Goal: Task Accomplishment & Management: Manage account settings

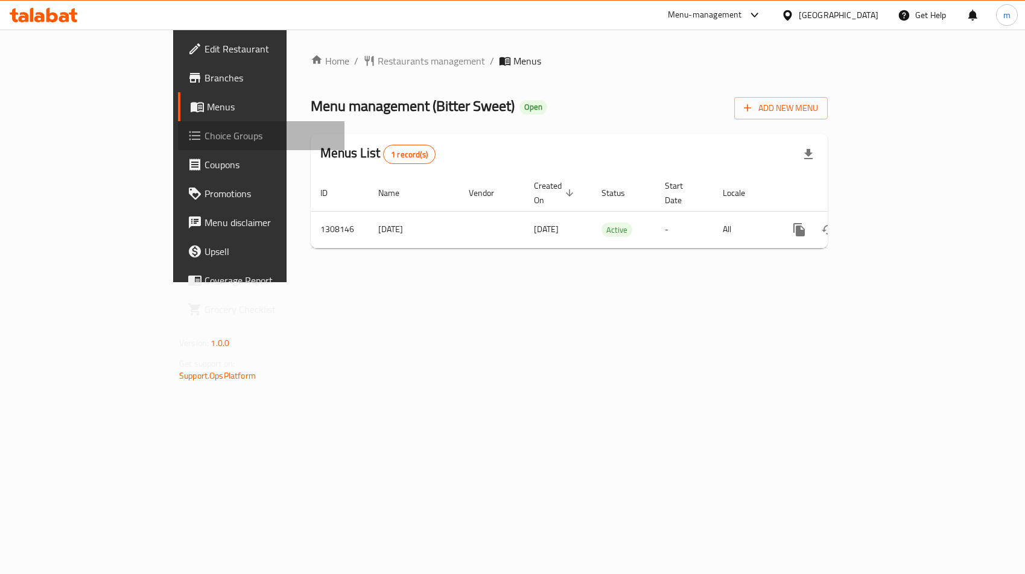
click at [204, 138] on span "Choice Groups" at bounding box center [269, 135] width 130 height 14
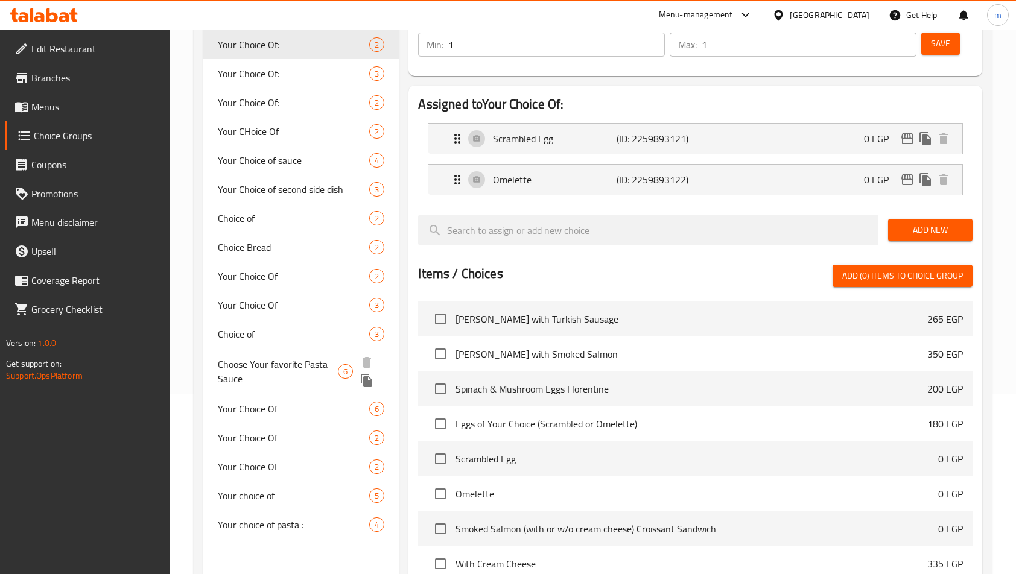
scroll to position [181, 0]
click at [304, 361] on span "Choose Your favorite Pasta Sauce" at bounding box center [278, 370] width 120 height 29
type input "Choose Your favorite Pasta Sauce"
type input "اختار صلصة المكرونة التي تفضلها"
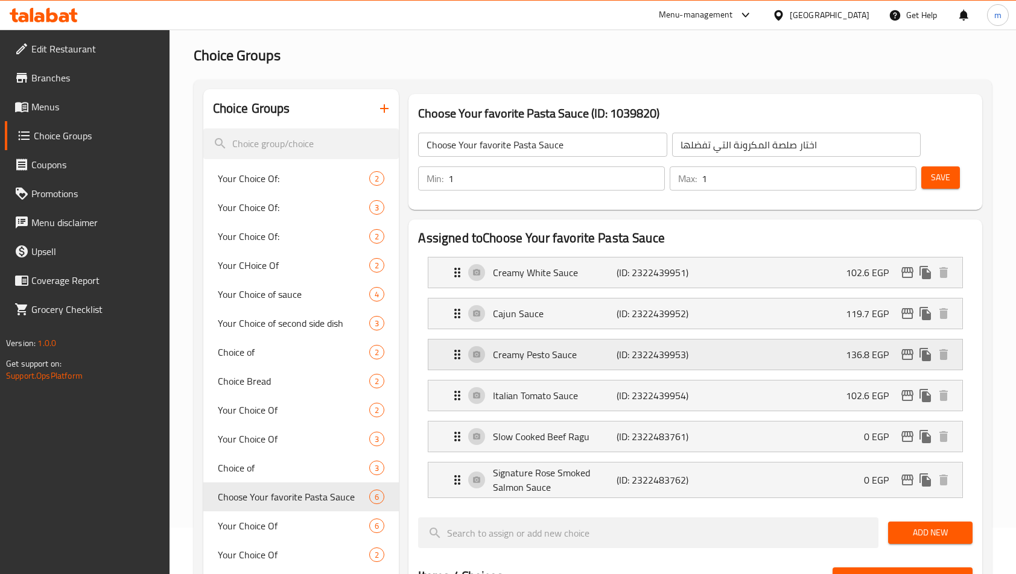
scroll to position [60, 0]
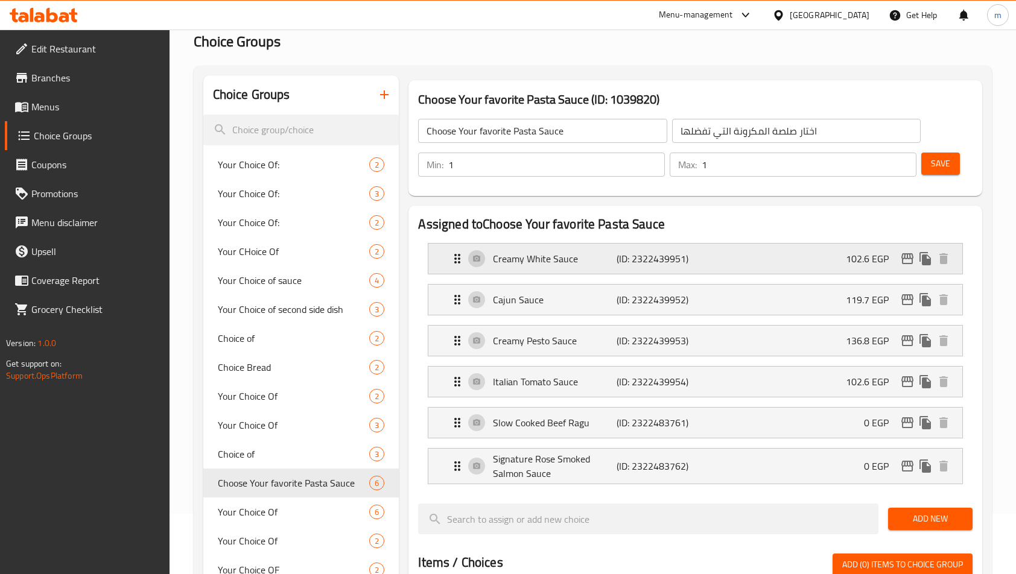
click at [613, 273] on div "Creamy White Sauce (ID: 2322439951) 102.6 EGP" at bounding box center [698, 259] width 497 height 30
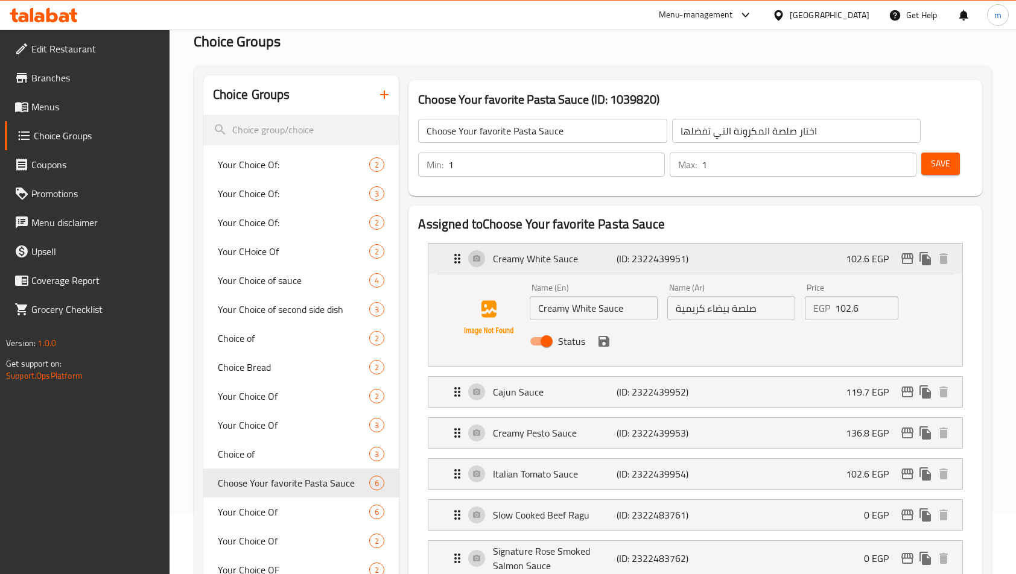
click at [592, 272] on div "Creamy White Sauce (ID: 2322439951) 102.6 EGP" at bounding box center [698, 259] width 497 height 30
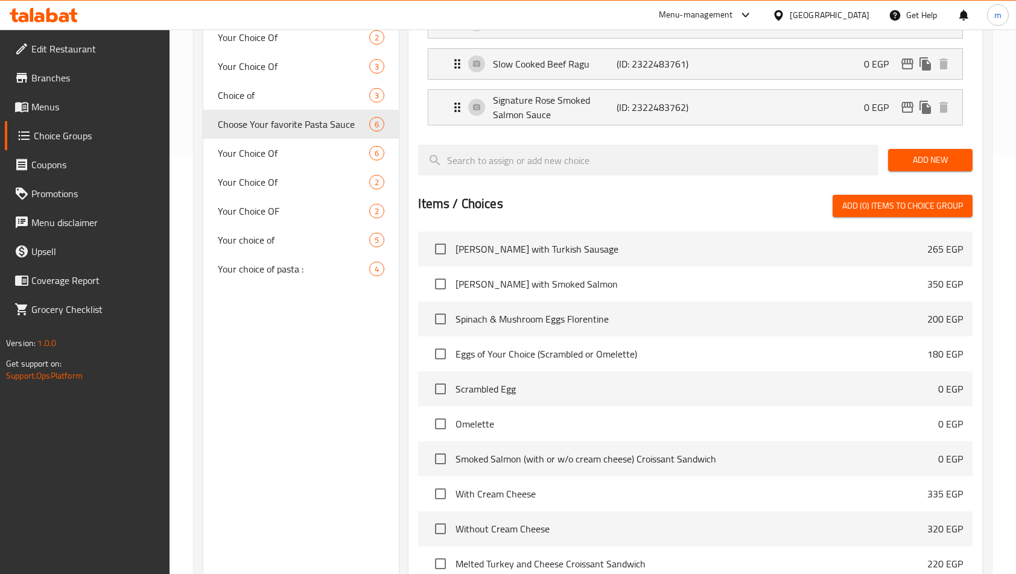
scroll to position [308, 0]
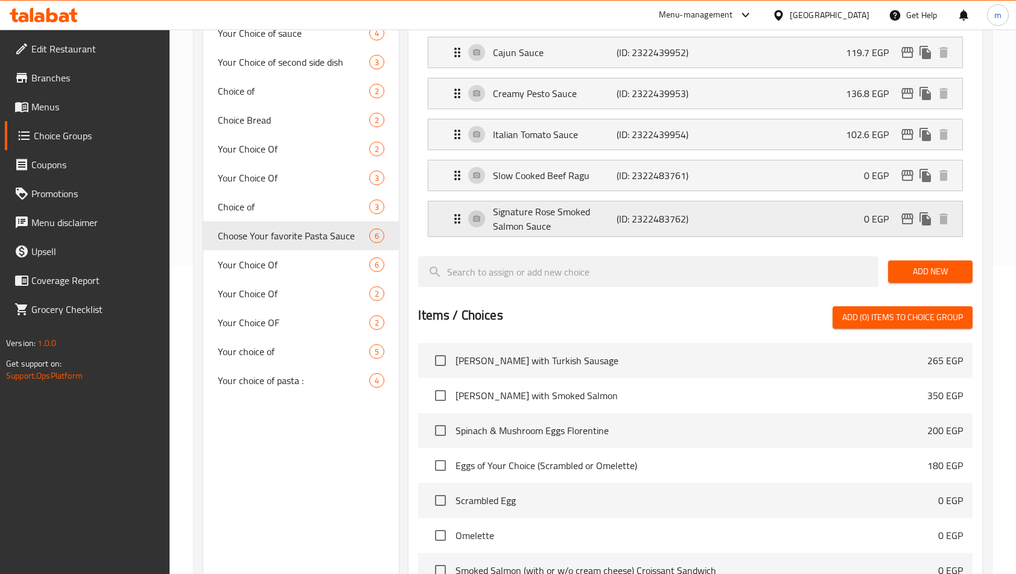
click at [716, 226] on div "Signature Rose Smoked Salmon Sauce (ID: 2322483762) 0 EGP" at bounding box center [698, 218] width 497 height 35
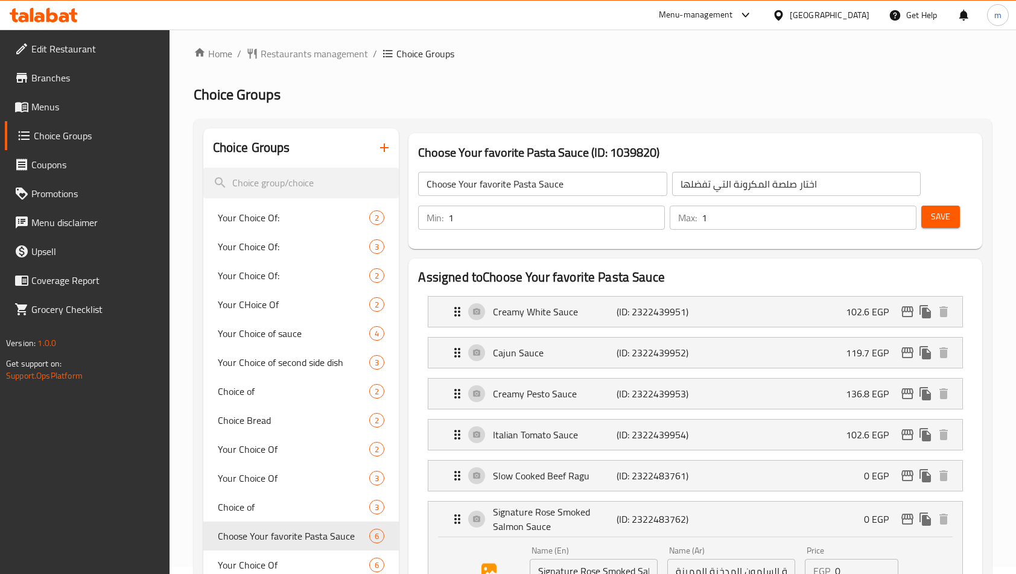
scroll to position [6, 0]
click at [698, 326] on div "Creamy White Sauce (ID: 2322439951) 102.6 EGP" at bounding box center [698, 313] width 497 height 30
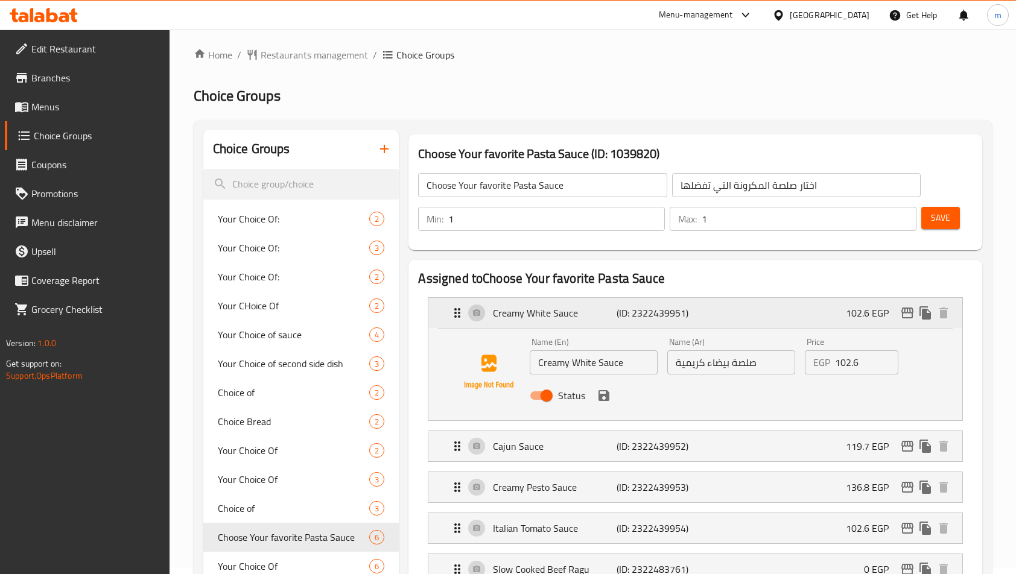
click at [698, 326] on div "Creamy White Sauce (ID: 2322439951) 102.6 EGP" at bounding box center [698, 313] width 497 height 30
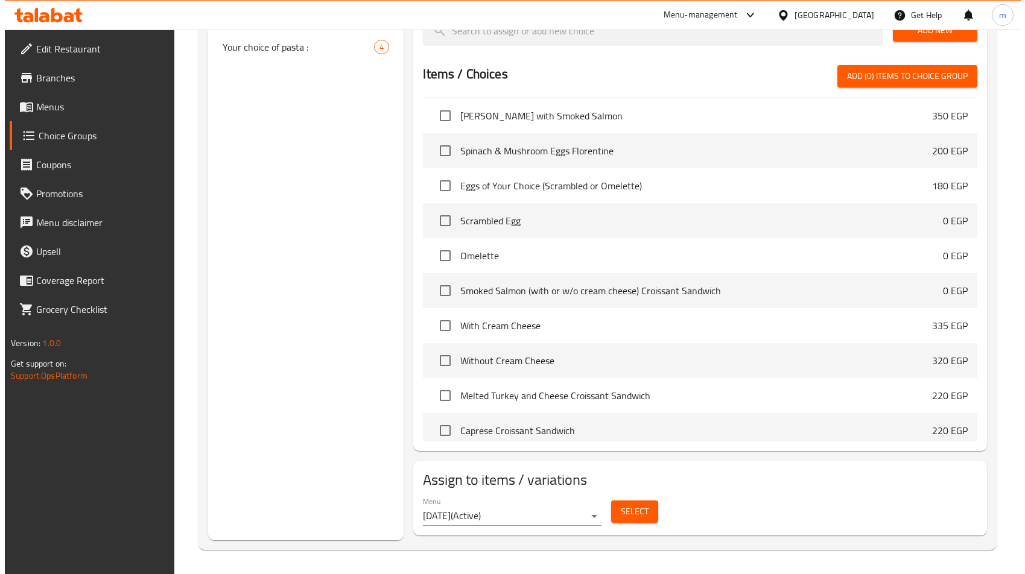
scroll to position [60, 0]
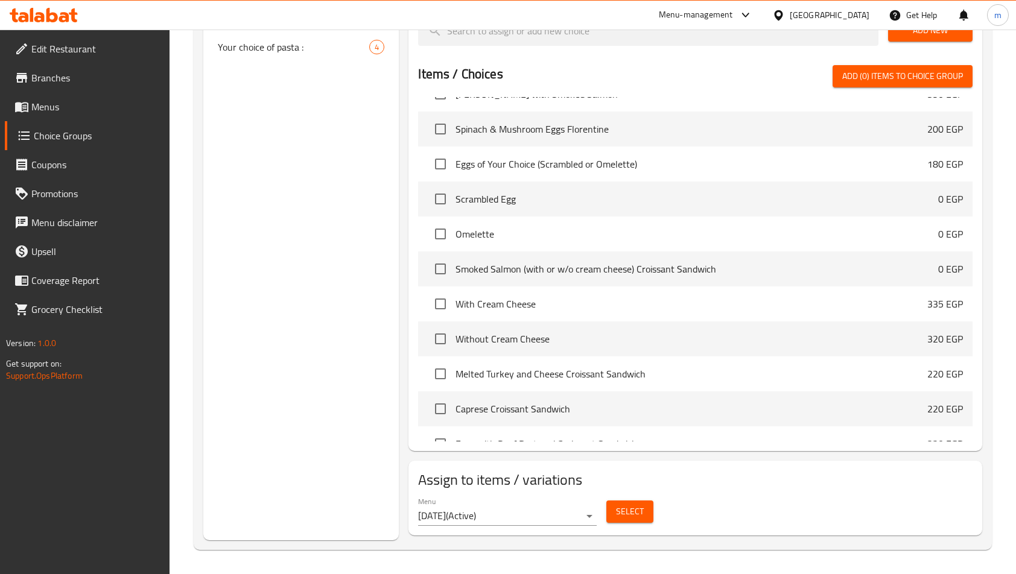
click at [622, 505] on span "Select" at bounding box center [630, 511] width 28 height 15
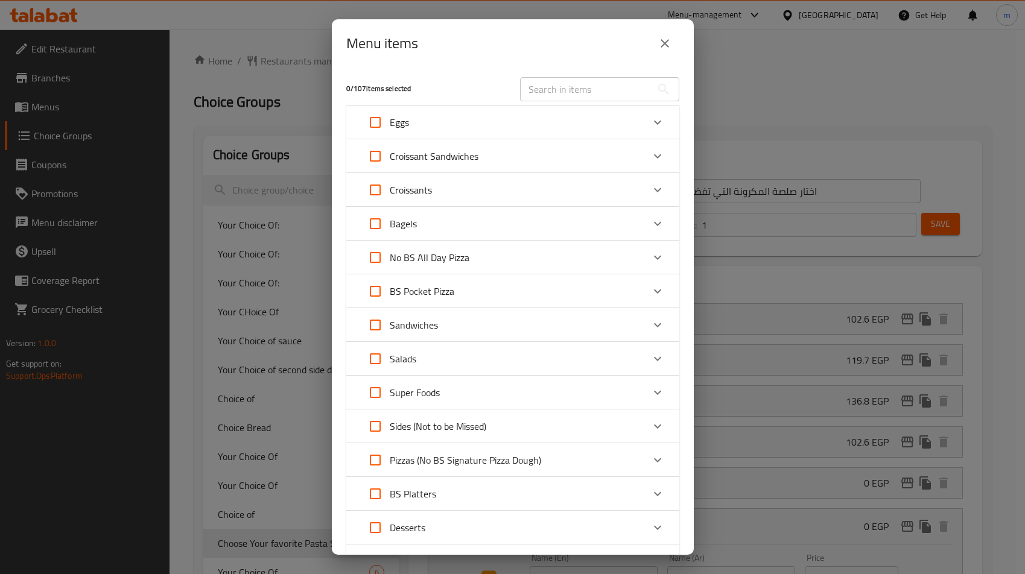
scroll to position [453, 0]
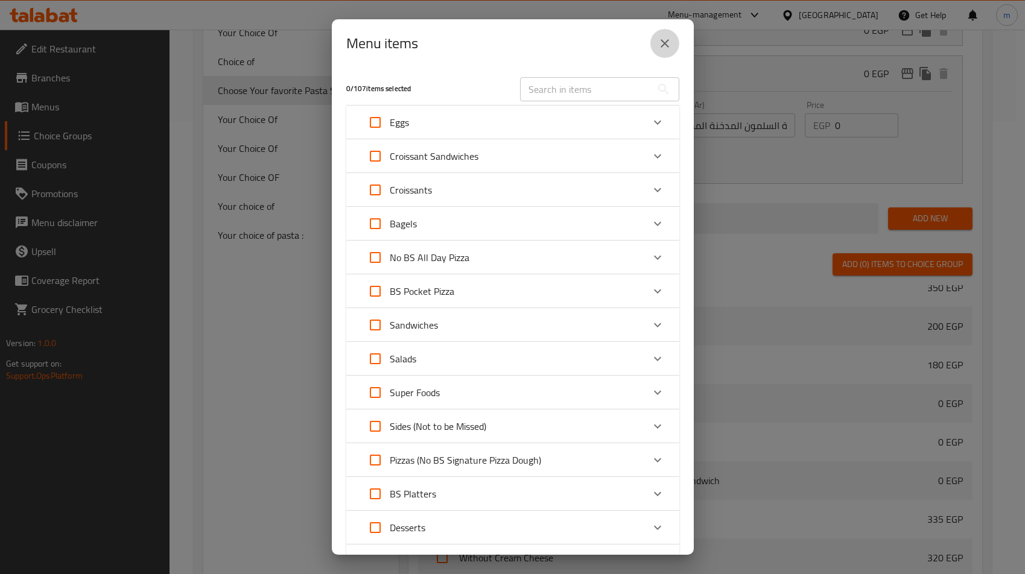
click at [673, 45] on button "close" at bounding box center [664, 43] width 29 height 29
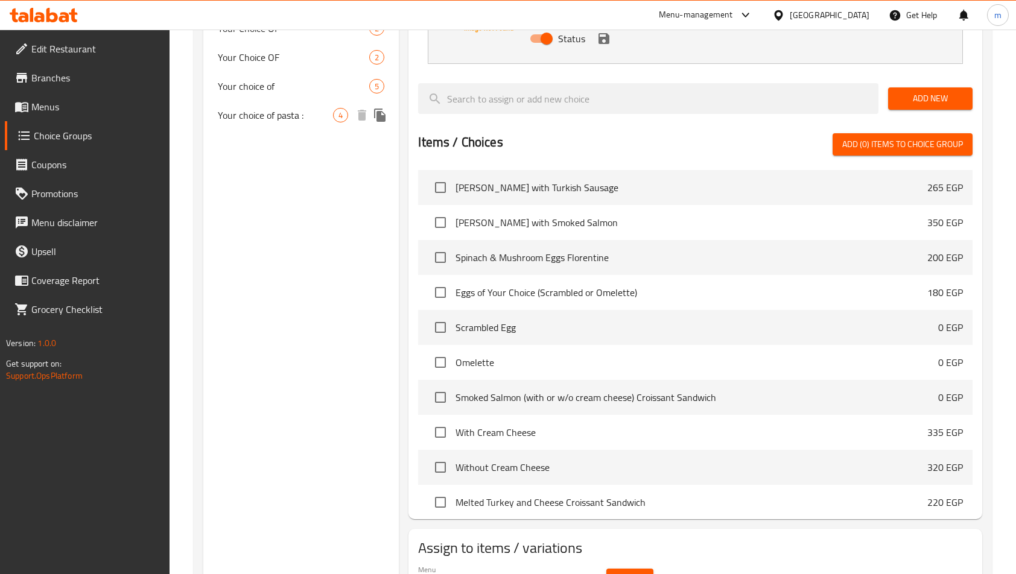
scroll to position [460, 0]
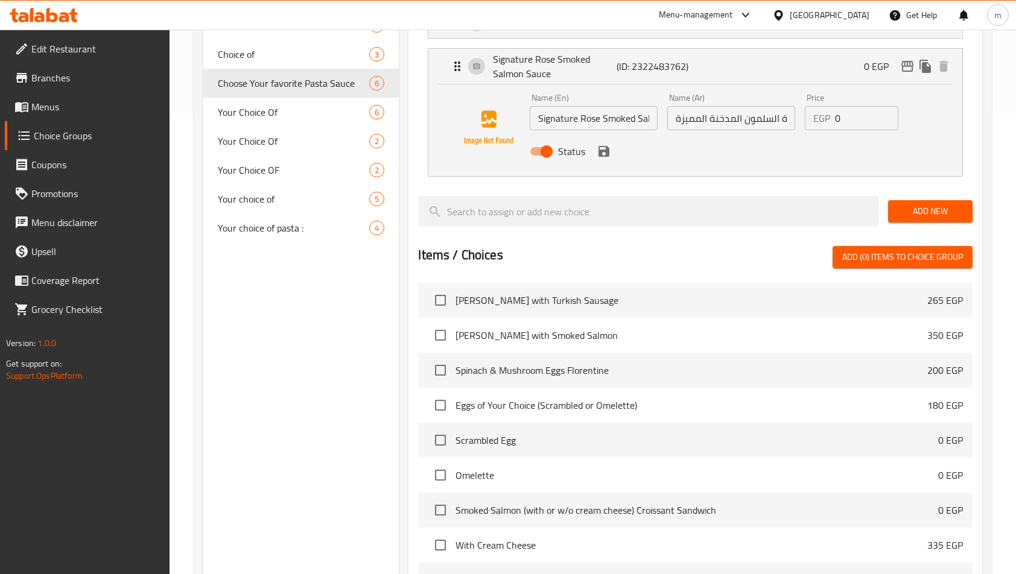
click at [81, 50] on span "Edit Restaurant" at bounding box center [95, 49] width 128 height 14
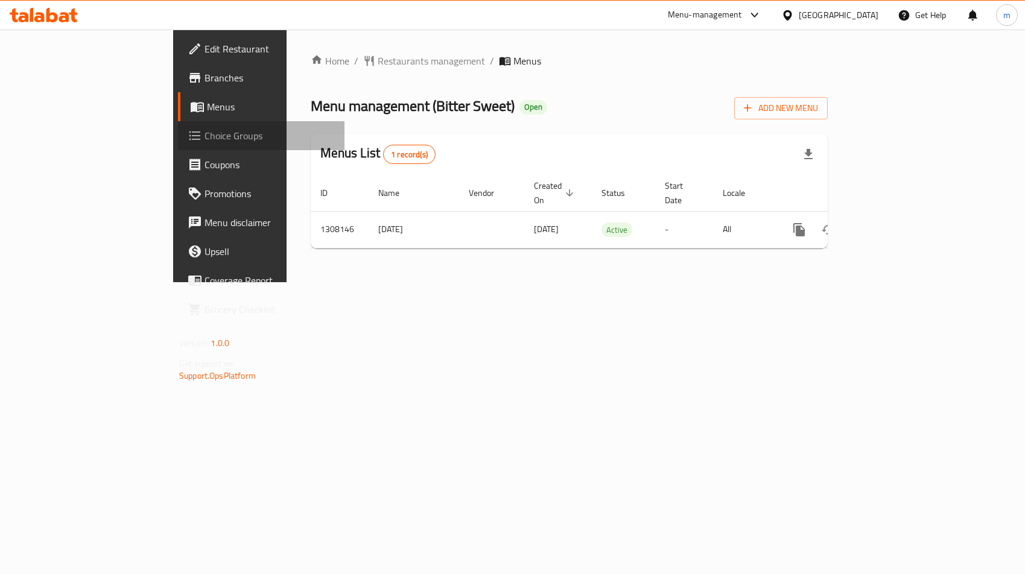
click at [204, 133] on span "Choice Groups" at bounding box center [269, 135] width 130 height 14
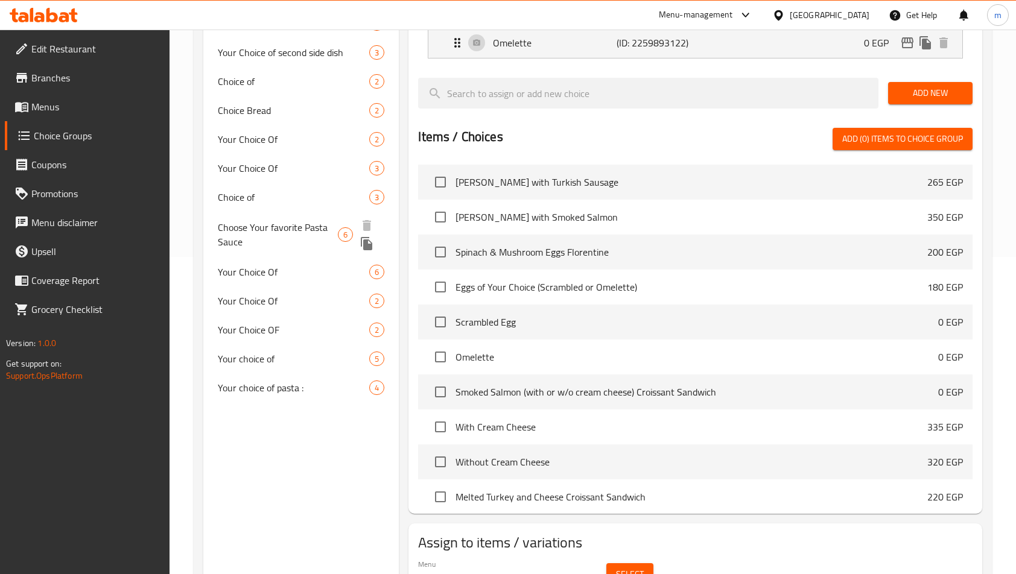
scroll to position [380, 0]
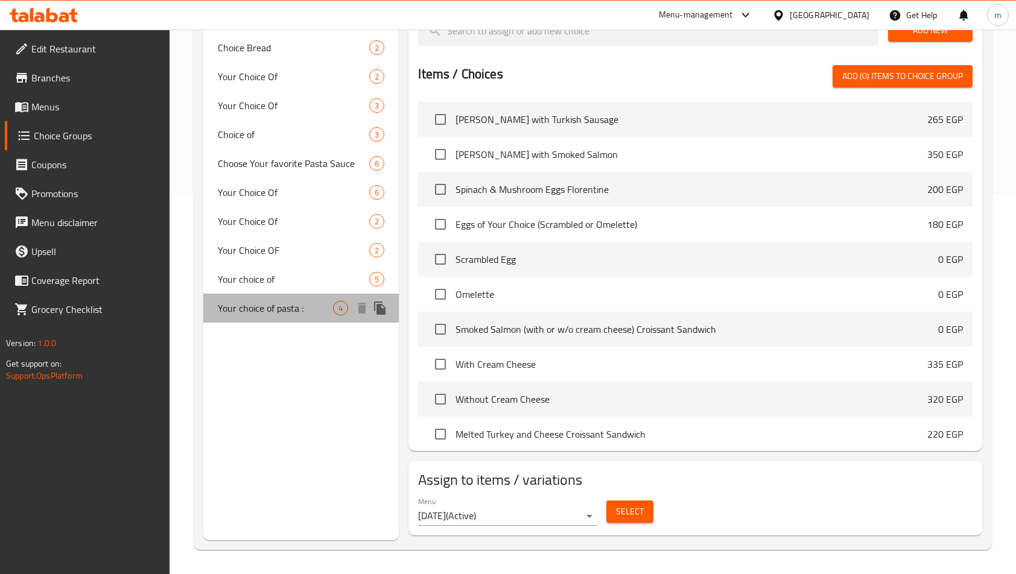
click at [274, 315] on span "Your choice of pasta :" at bounding box center [276, 308] width 116 height 14
type input "Your choice of pasta :"
type input "اختيارك من نوع المكرونة :"
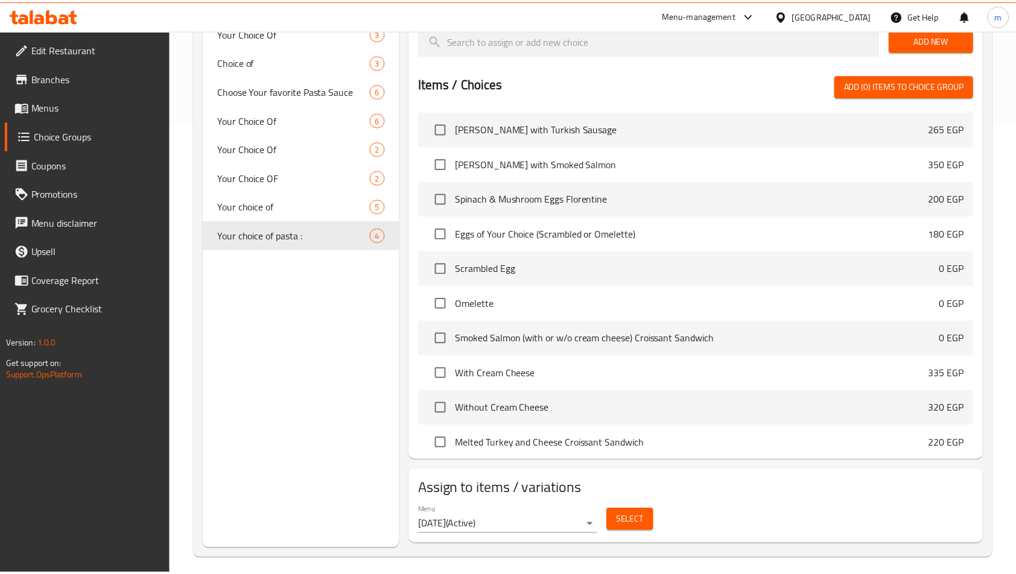
scroll to position [462, 0]
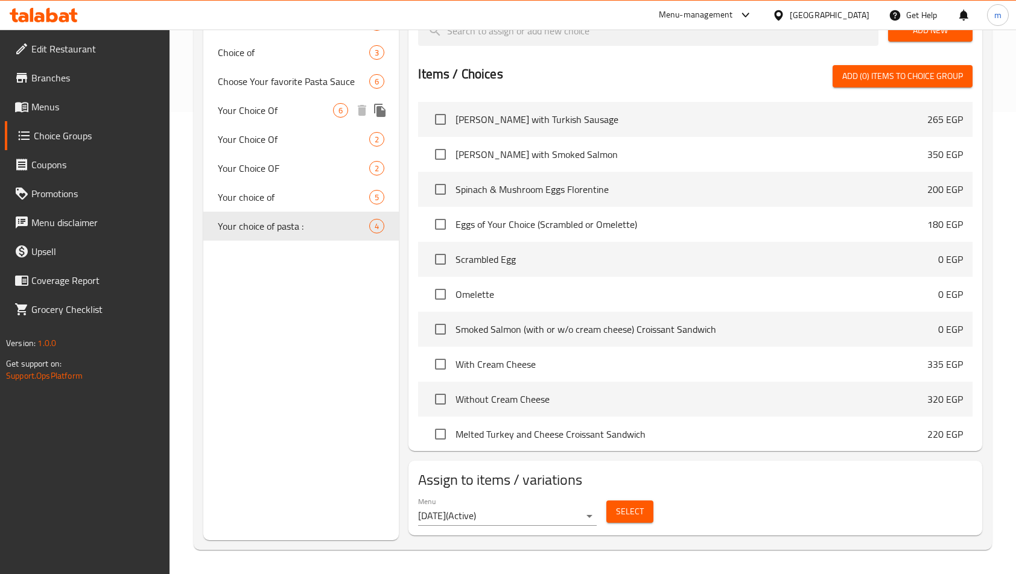
drag, startPoint x: 270, startPoint y: 106, endPoint x: 440, endPoint y: 134, distance: 172.3
click at [270, 106] on span "Your Choice Of" at bounding box center [276, 110] width 116 height 14
type input "Your Choice Of"
type input "اختيارك من"
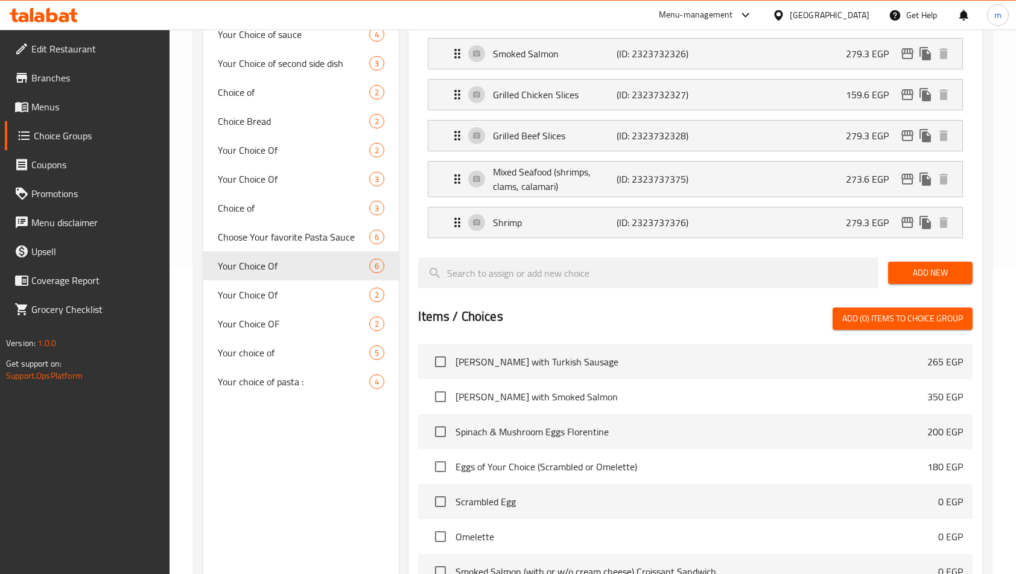
scroll to position [247, 0]
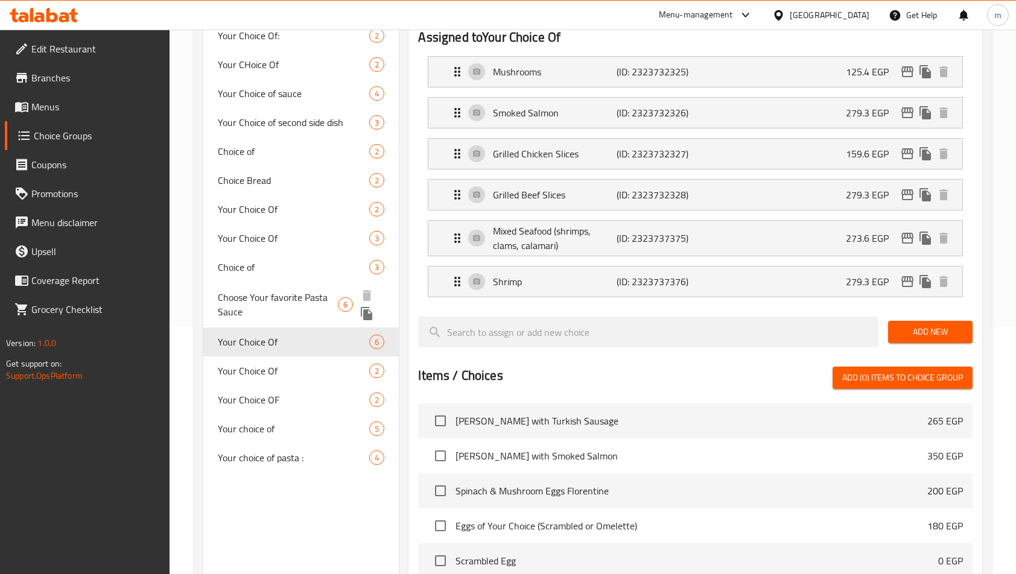
click at [302, 299] on span "Choose Your favorite Pasta Sauce" at bounding box center [278, 304] width 120 height 29
type input "Choose Your favorite Pasta Sauce"
type input "اختار صلصة المكرونة التي تفضلها"
type input "0"
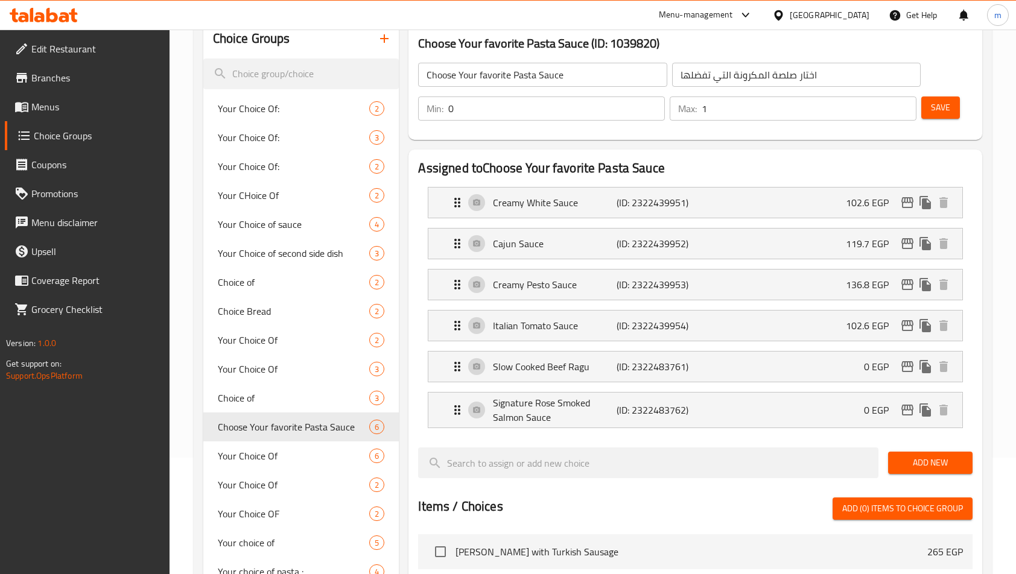
scroll to position [241, 0]
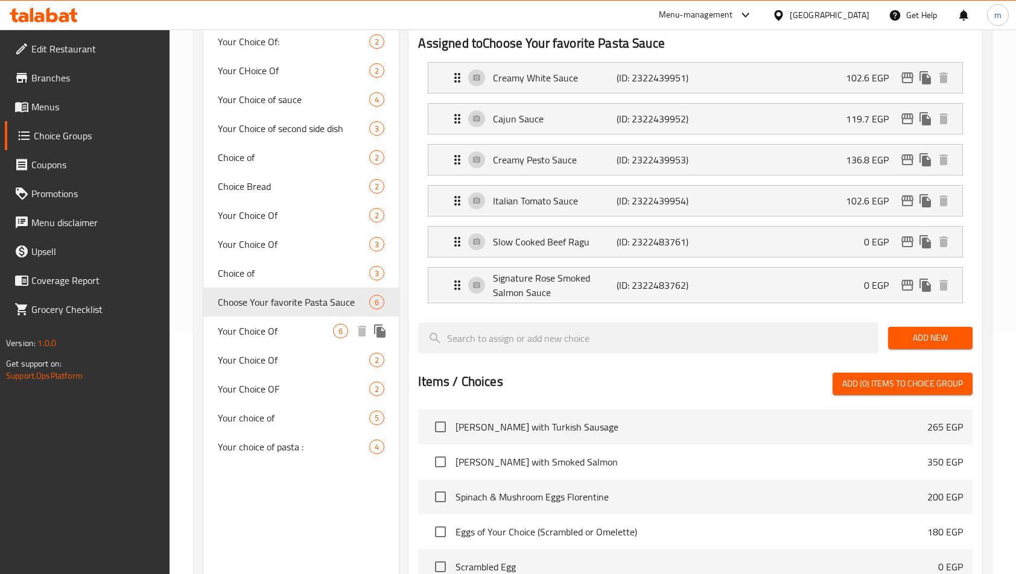
click at [296, 326] on span "Your Choice Of" at bounding box center [276, 331] width 116 height 14
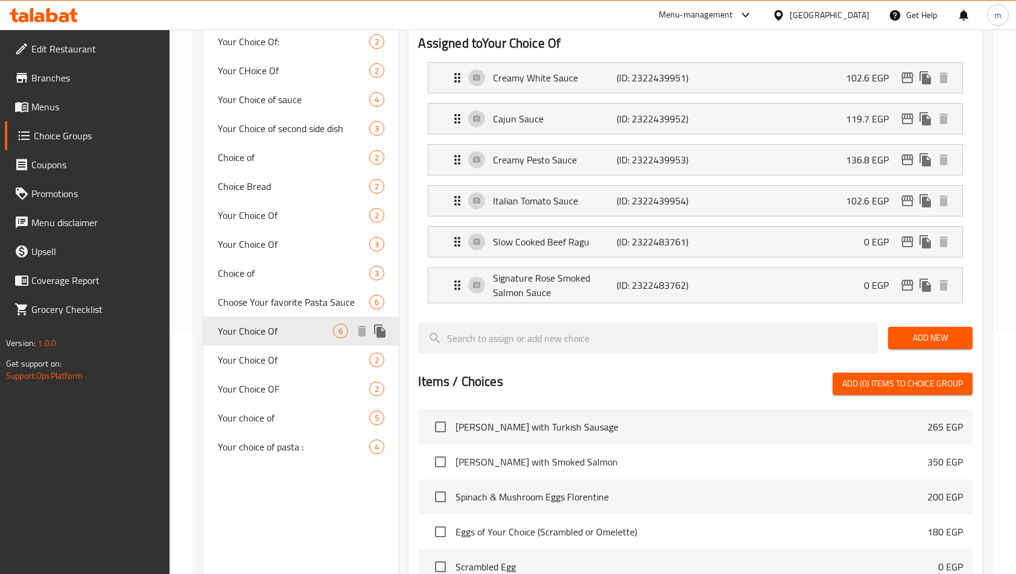
type input "Your Choice Of"
type input "اختيارك من"
type input "1"
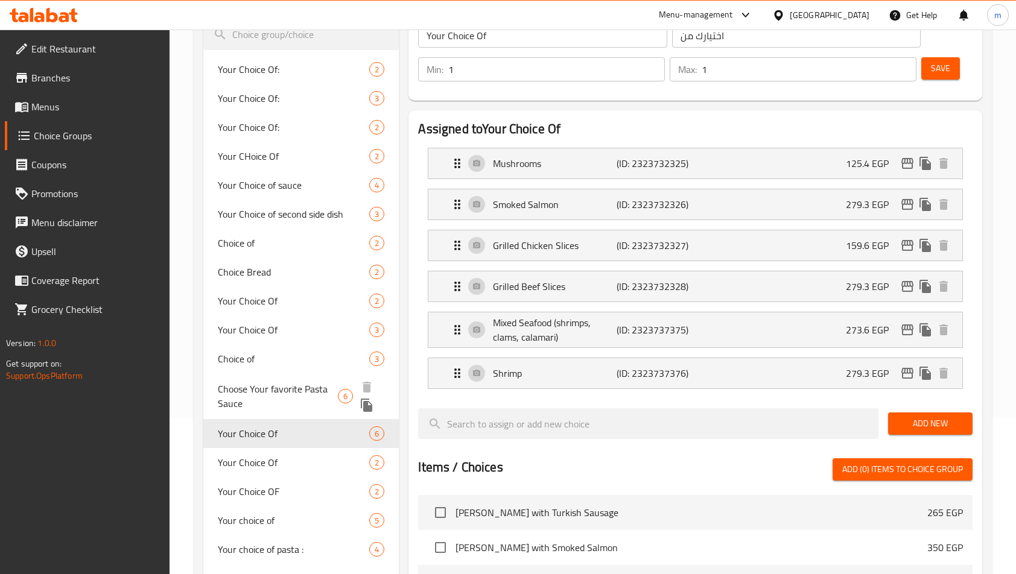
scroll to position [362, 0]
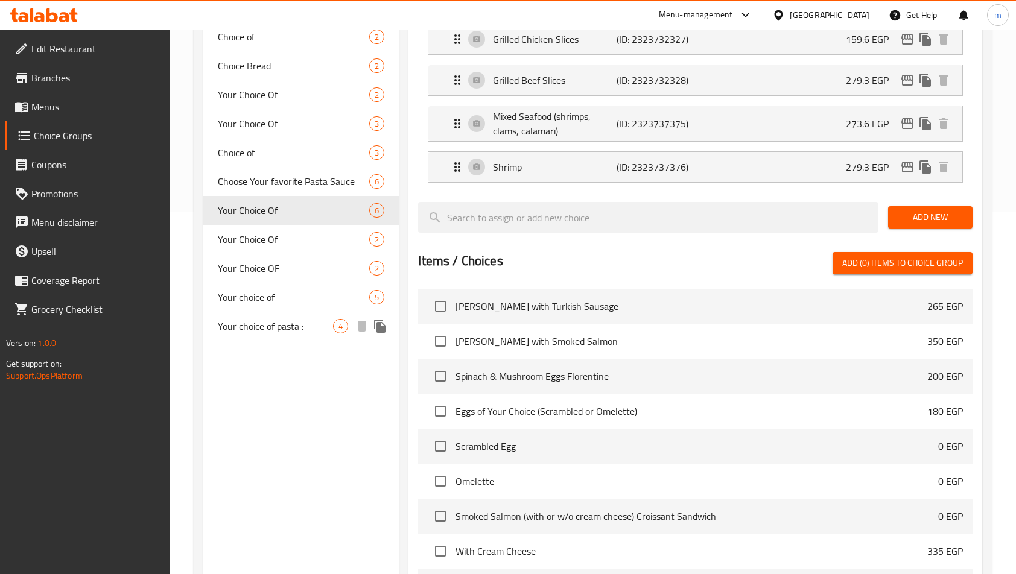
click at [255, 332] on span "Your choice of pasta :" at bounding box center [276, 326] width 116 height 14
type input "Your choice of pasta :"
type input "اختيارك من نوع المكرونة :"
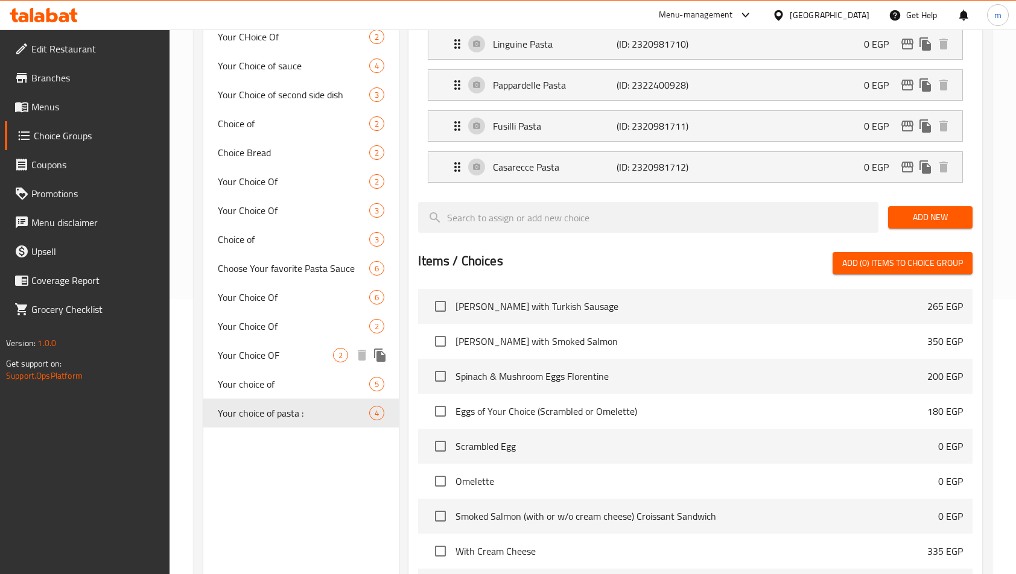
scroll to position [302, 0]
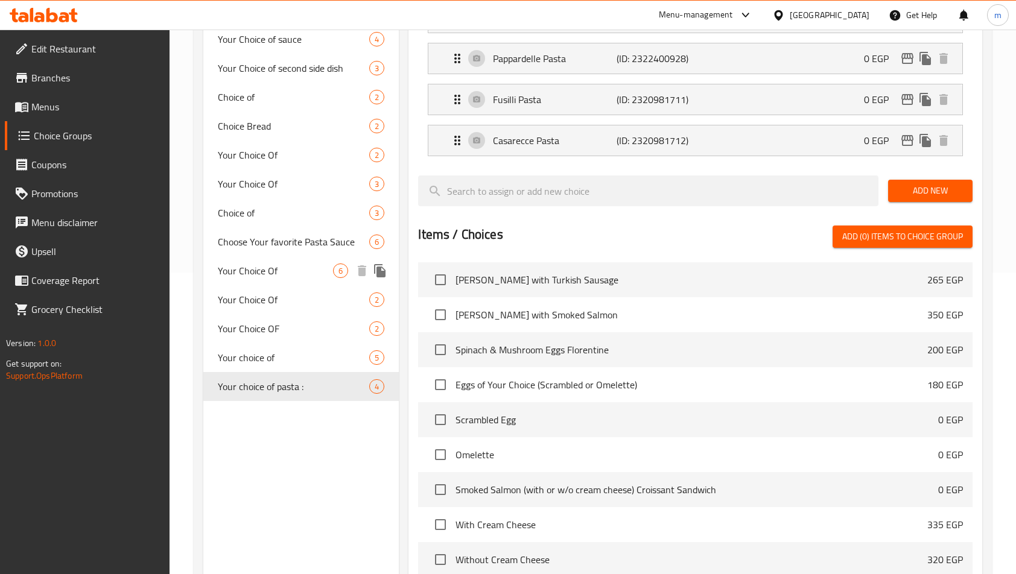
click at [242, 280] on div "Your Choice Of 6" at bounding box center [301, 270] width 196 height 29
type input "Your Choice Of"
type input "اختيارك من"
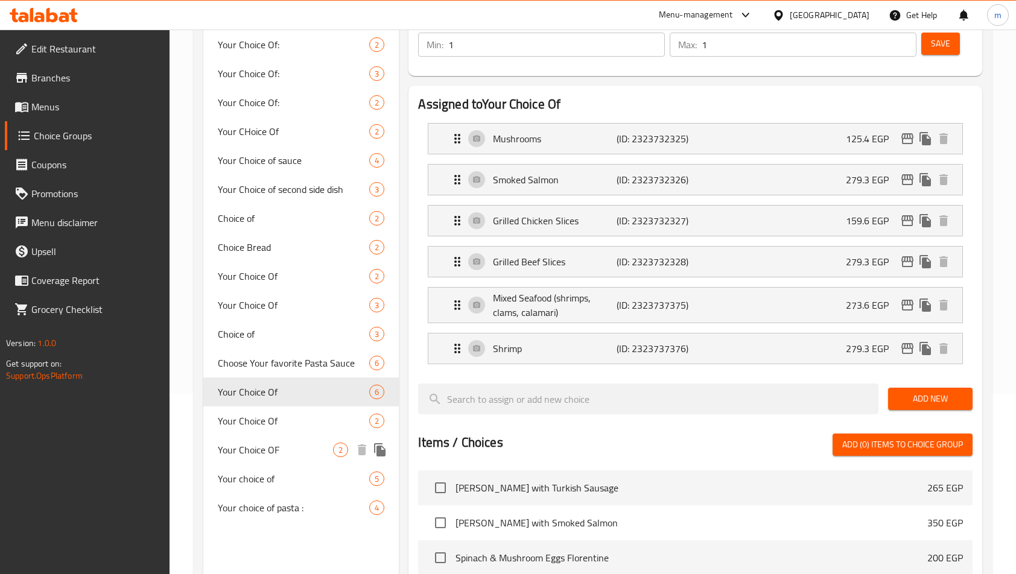
scroll to position [181, 0]
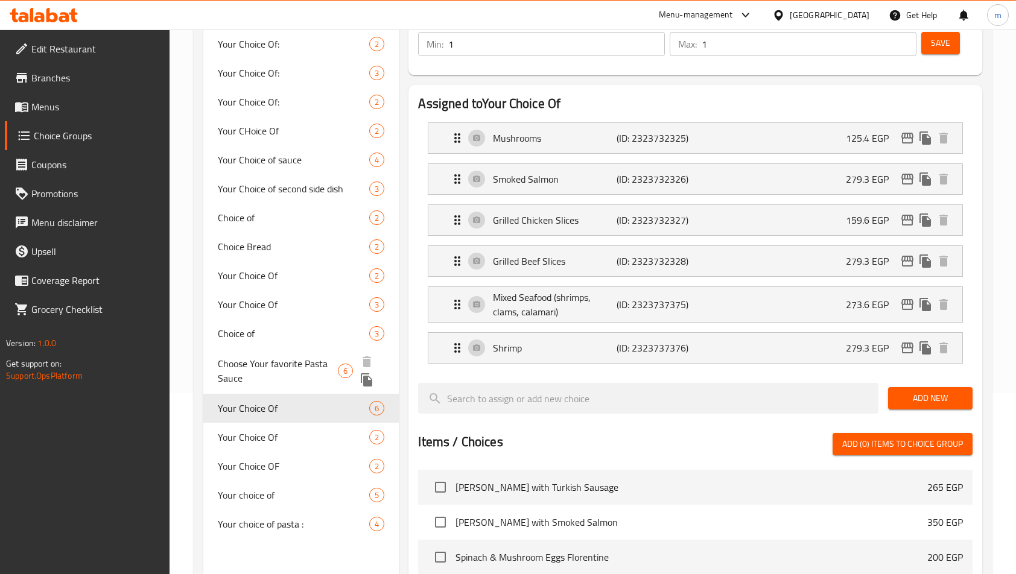
click at [282, 359] on span "Choose Your favorite Pasta Sauce" at bounding box center [278, 370] width 120 height 29
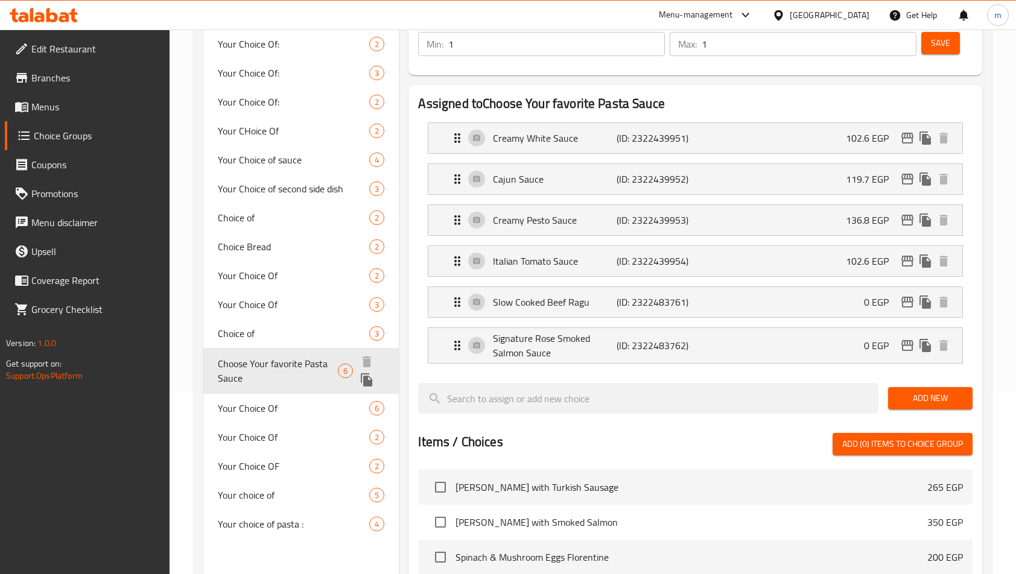
type input "Choose Your favorite Pasta Sauce"
type input "اختار صلصة المكرونة التي تفضلها"
type input "0"
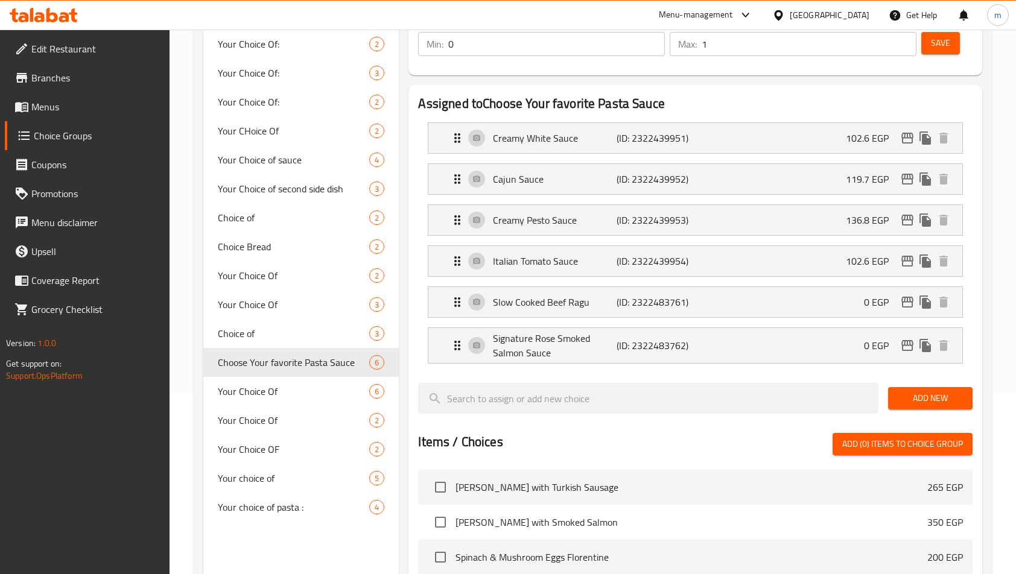
click at [103, 46] on span "Edit Restaurant" at bounding box center [95, 49] width 128 height 14
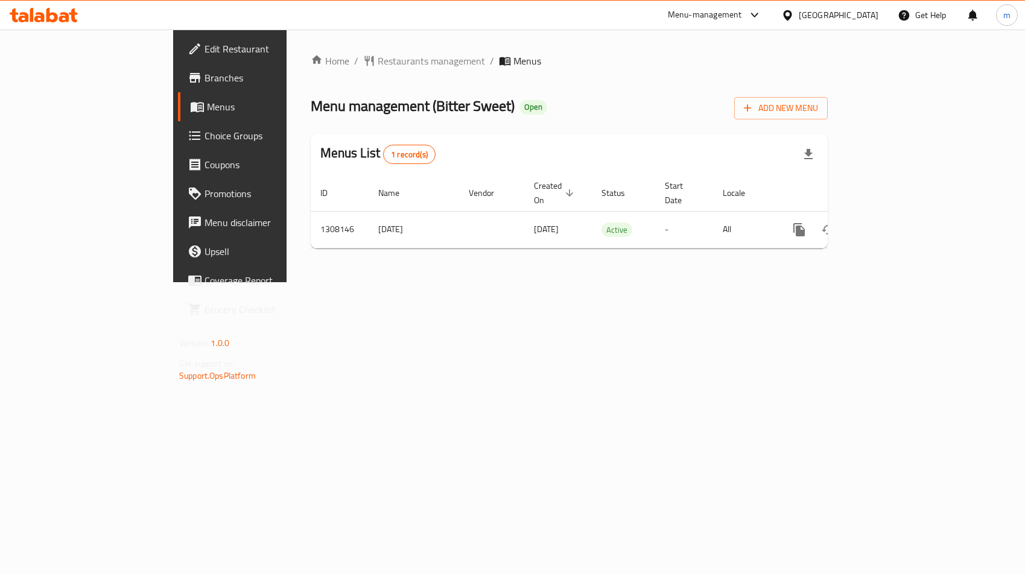
click at [204, 143] on span "Choice Groups" at bounding box center [269, 135] width 130 height 14
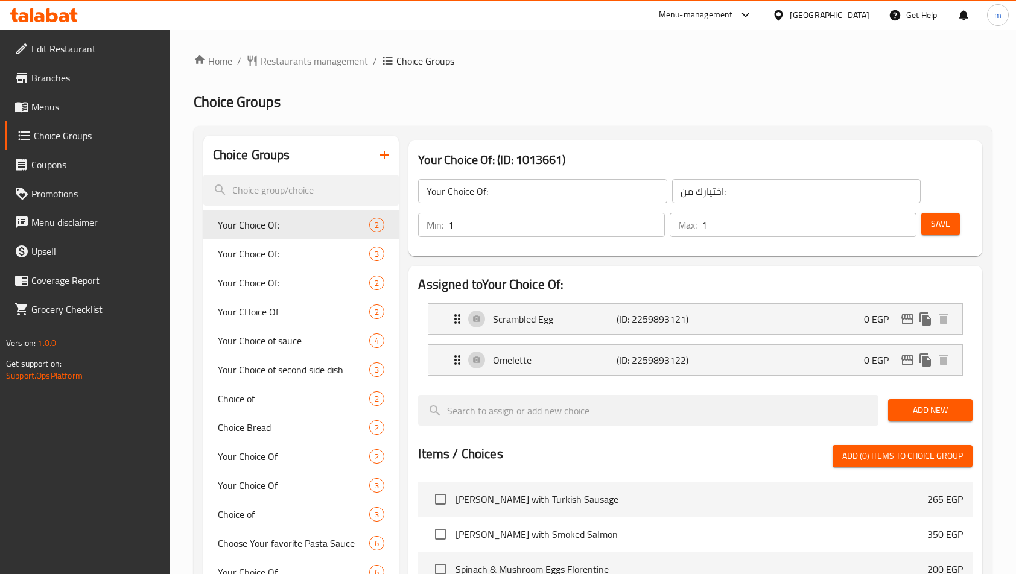
scroll to position [362, 0]
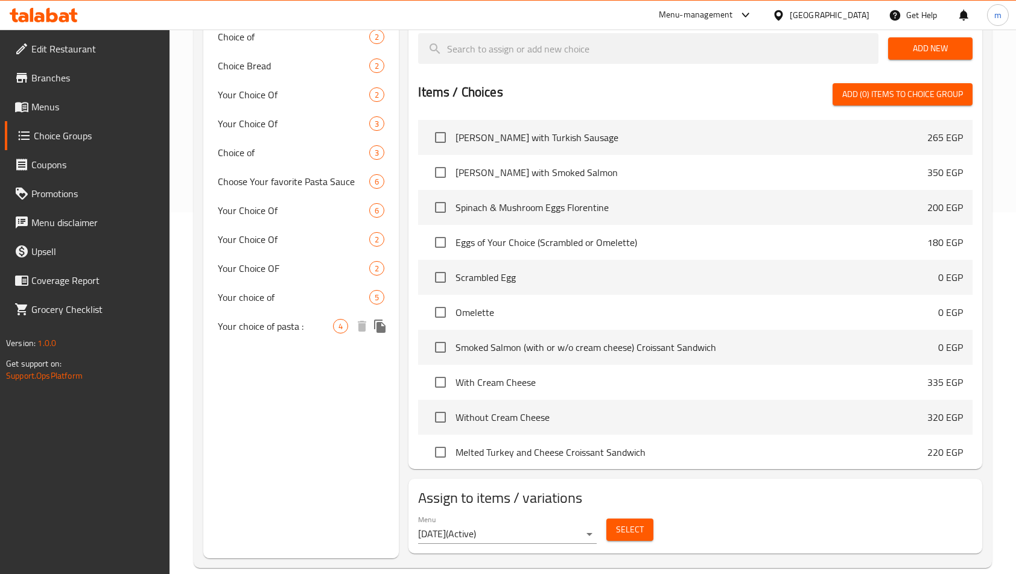
click at [281, 336] on div "Your choice of pasta : 4" at bounding box center [301, 326] width 196 height 29
type input "Your choice of pasta :"
type input "اختيارك من نوع المكرونة :"
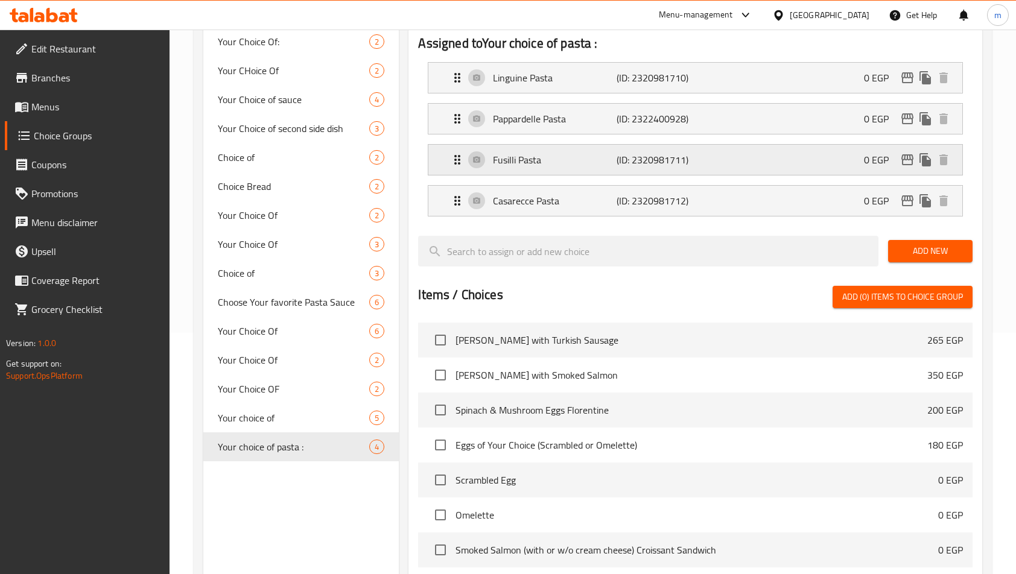
scroll to position [121, 0]
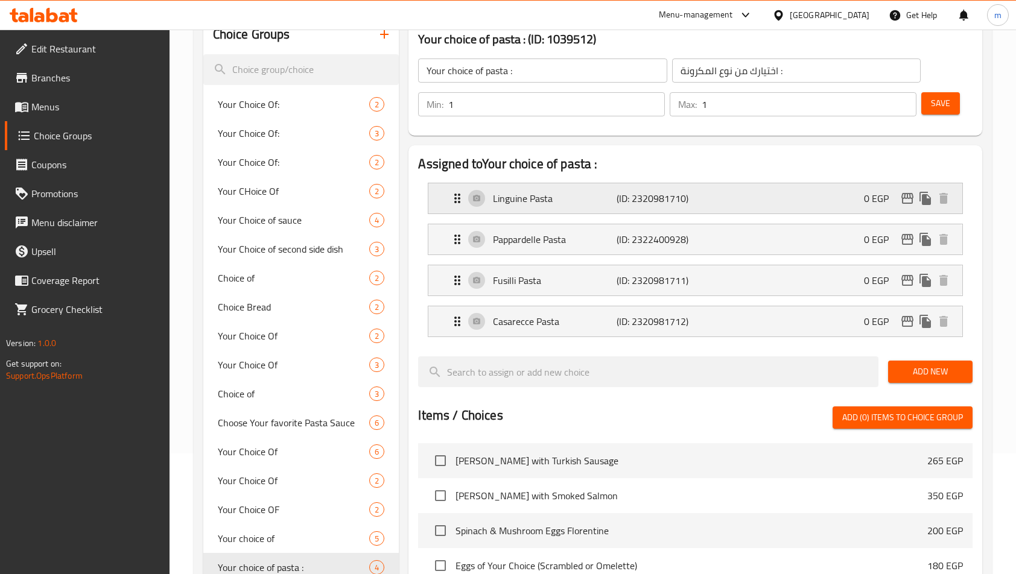
click at [554, 203] on p "Linguine Pasta" at bounding box center [555, 198] width 124 height 14
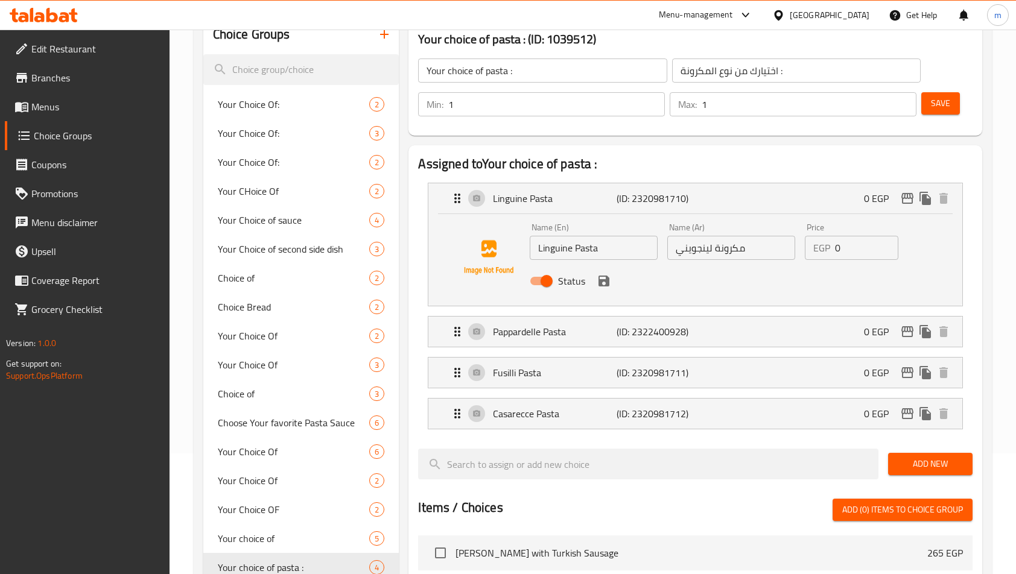
click at [565, 350] on li "Pappardelle Pasta (ID: 2322400928) 0 EGP Name (En) Pappardelle Pasta Name (En) …" at bounding box center [695, 331] width 554 height 41
click at [564, 333] on p "Pappardelle Pasta" at bounding box center [555, 331] width 124 height 14
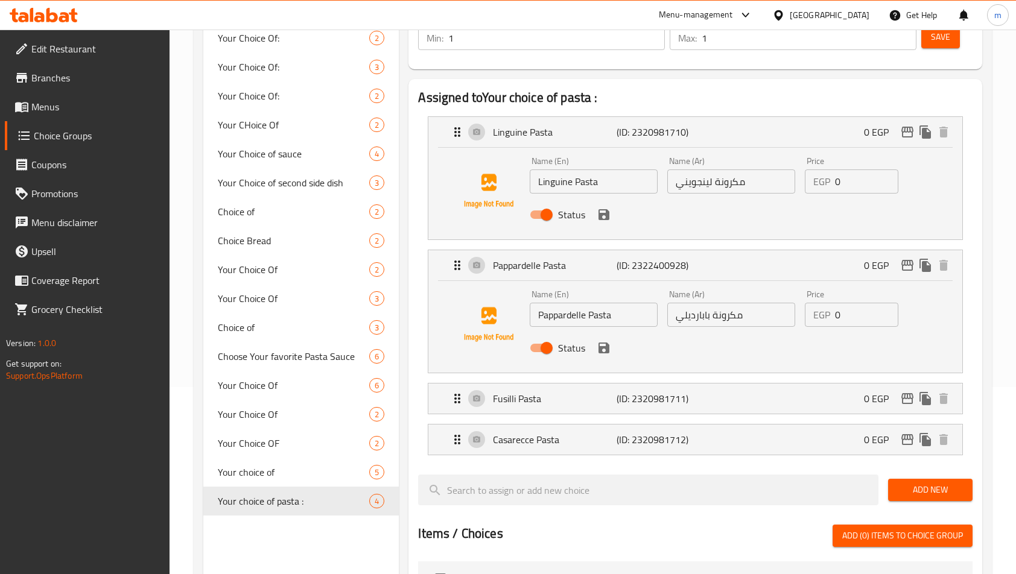
scroll to position [241, 0]
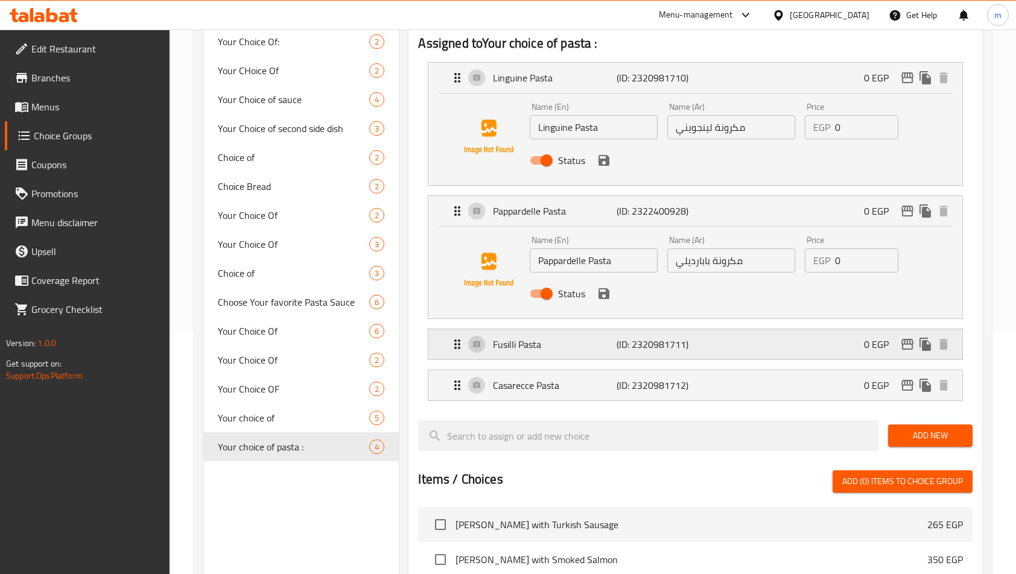
click at [534, 341] on p "Fusilli Pasta" at bounding box center [555, 344] width 124 height 14
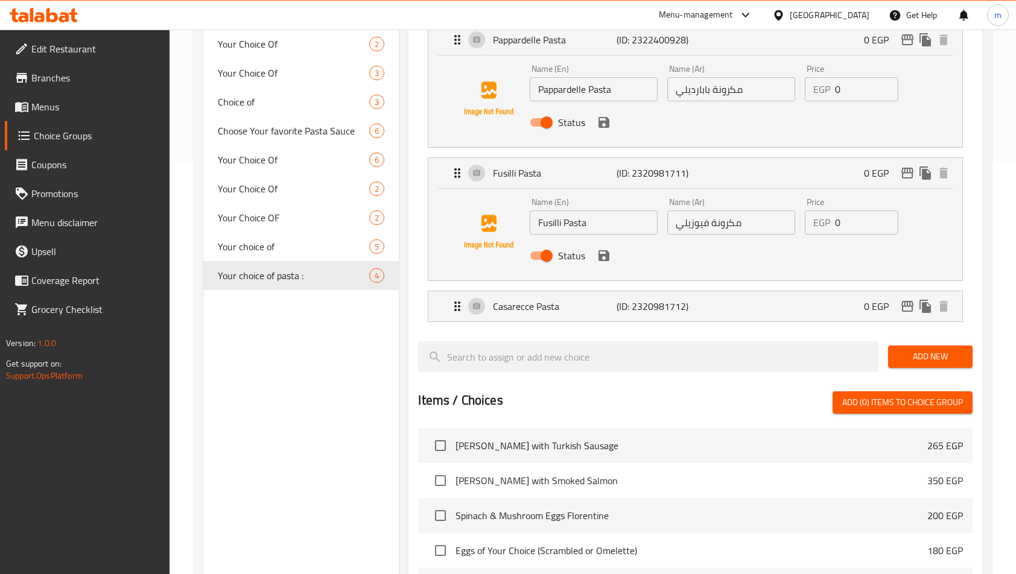
scroll to position [422, 0]
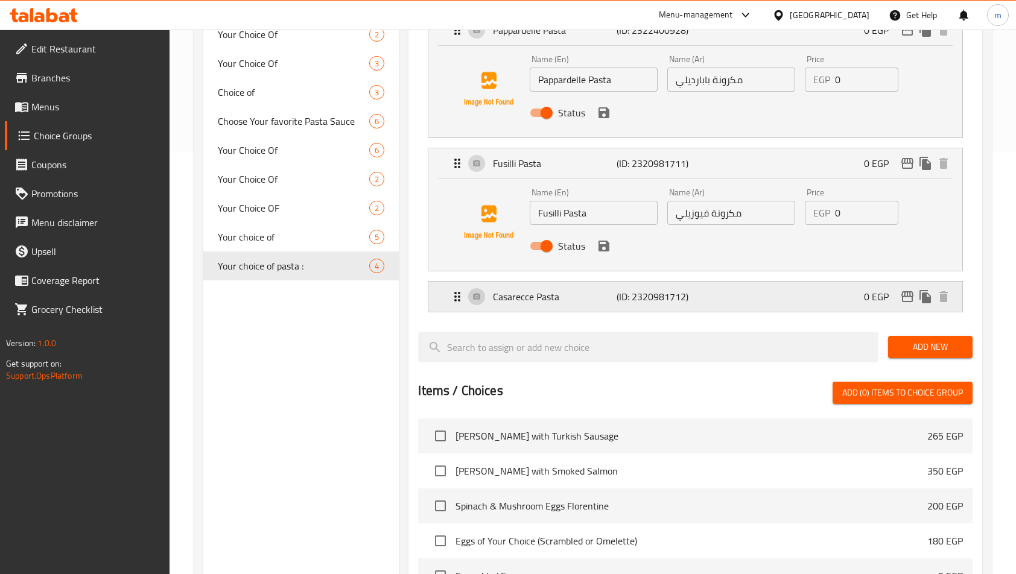
click at [528, 296] on p "Casarecce Pasta" at bounding box center [555, 297] width 124 height 14
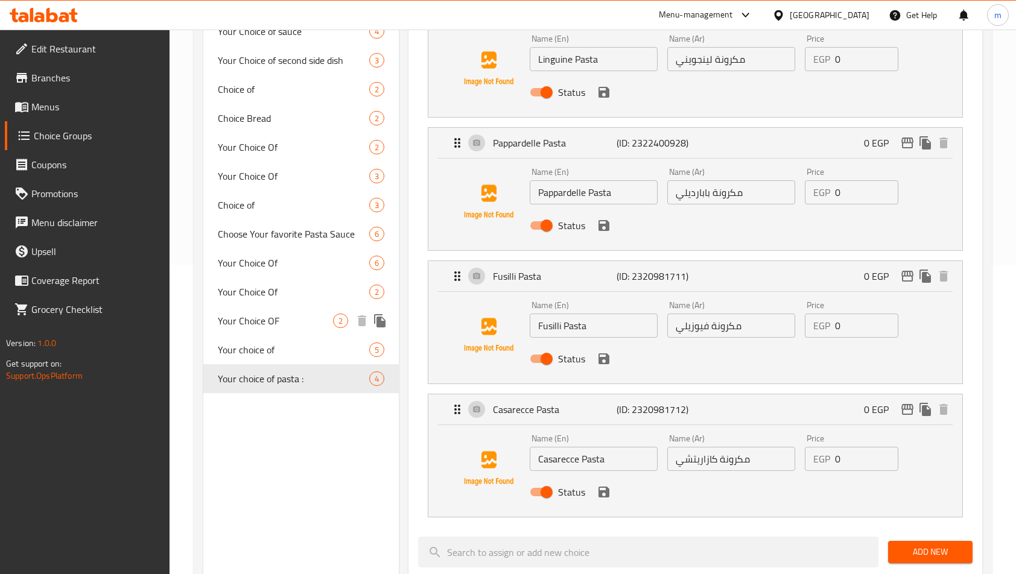
scroll to position [302, 0]
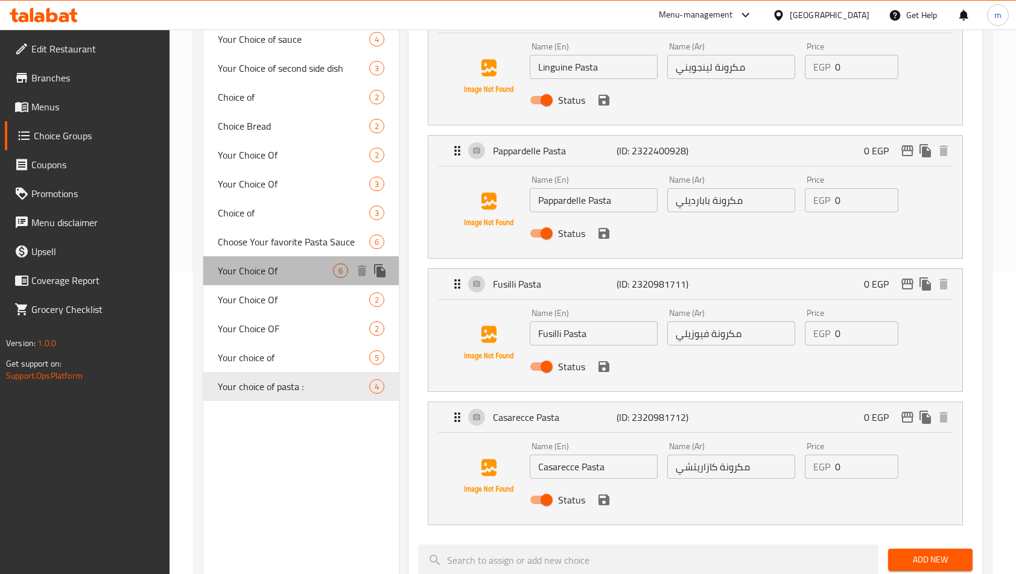
click at [256, 264] on span "Your Choice Of" at bounding box center [276, 271] width 116 height 14
type input "Your Choice Of"
type input "اختيارك من"
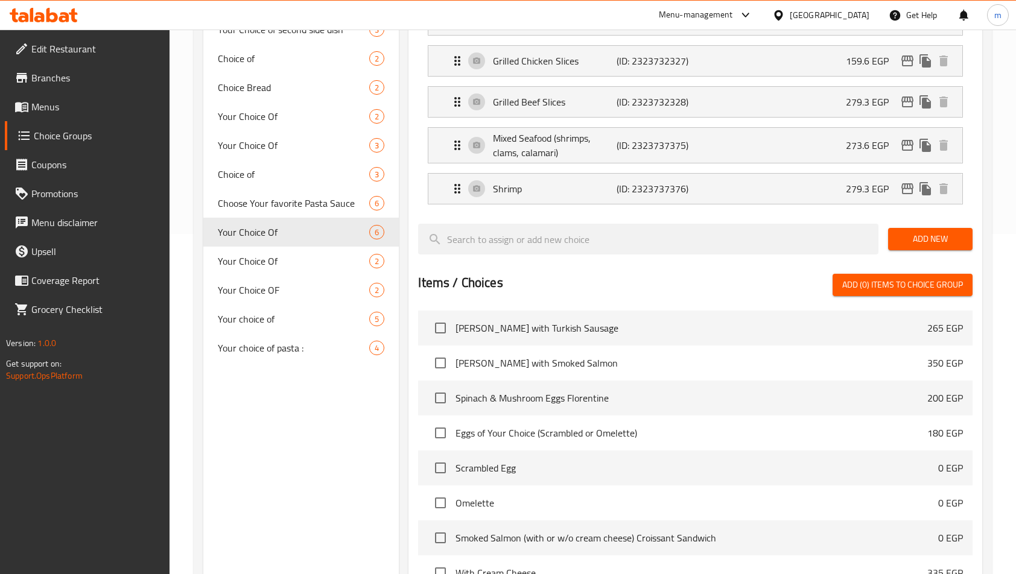
scroll to position [362, 0]
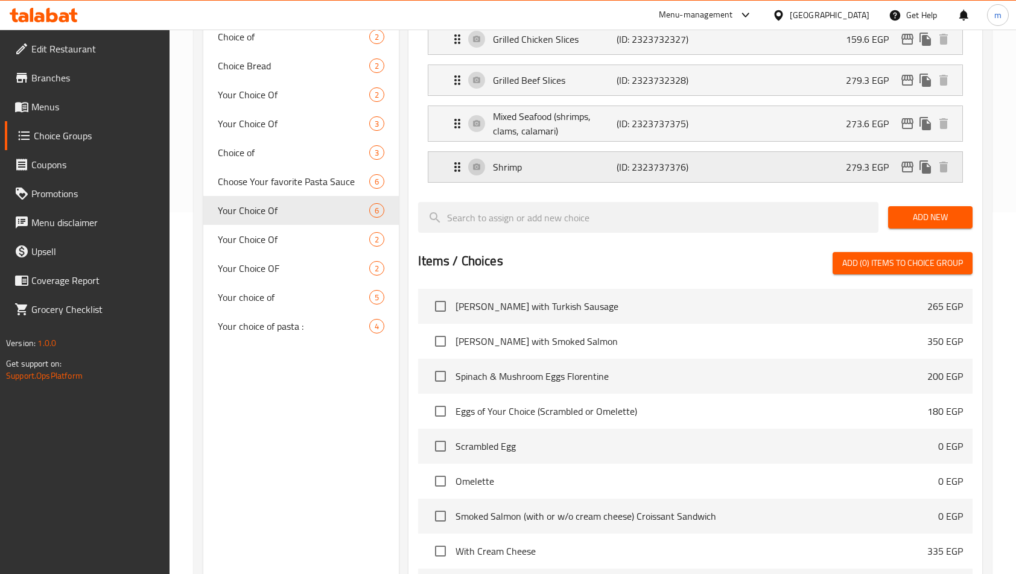
click at [516, 157] on div "Shrimp (ID: 2323737376) 279.3 EGP" at bounding box center [698, 167] width 497 height 30
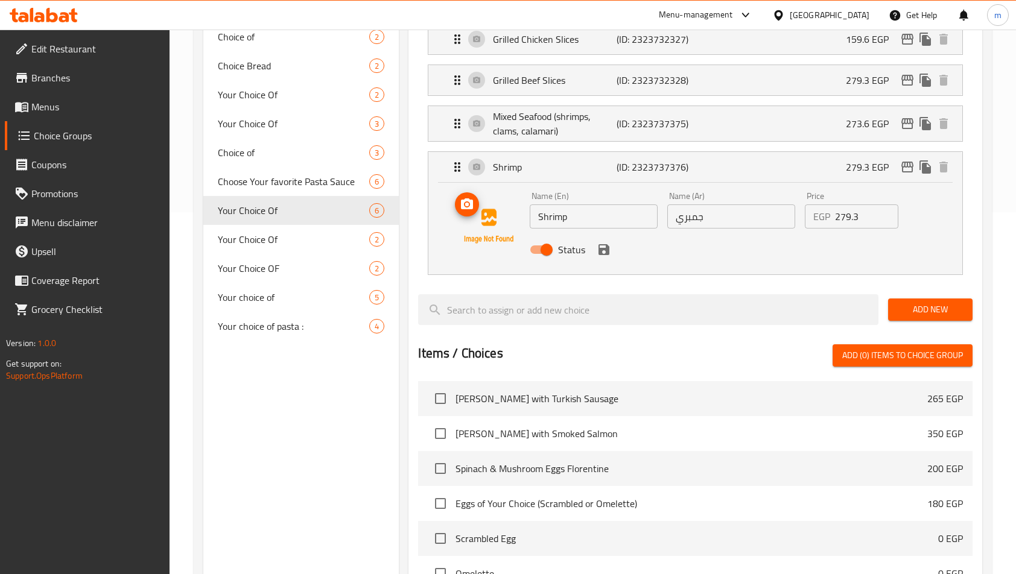
scroll to position [241, 0]
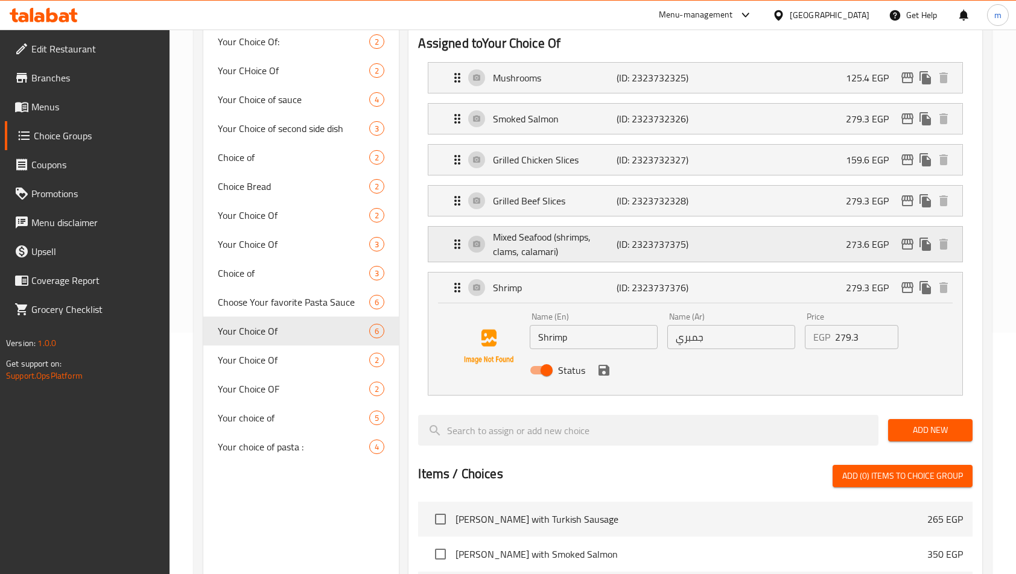
click at [516, 252] on p "Mixed Seafood (shrimps, clams, calamari)" at bounding box center [555, 244] width 124 height 29
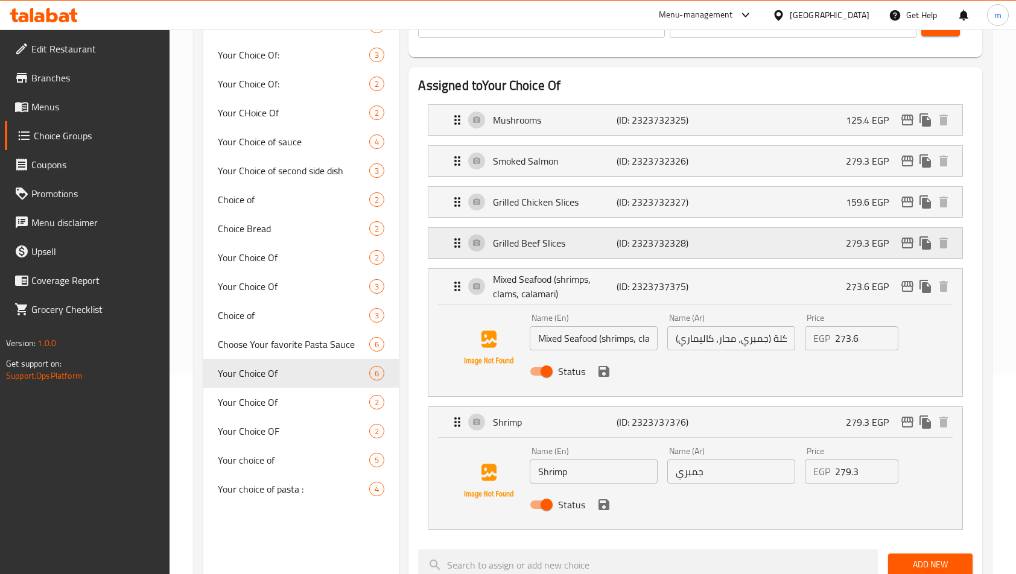
scroll to position [181, 0]
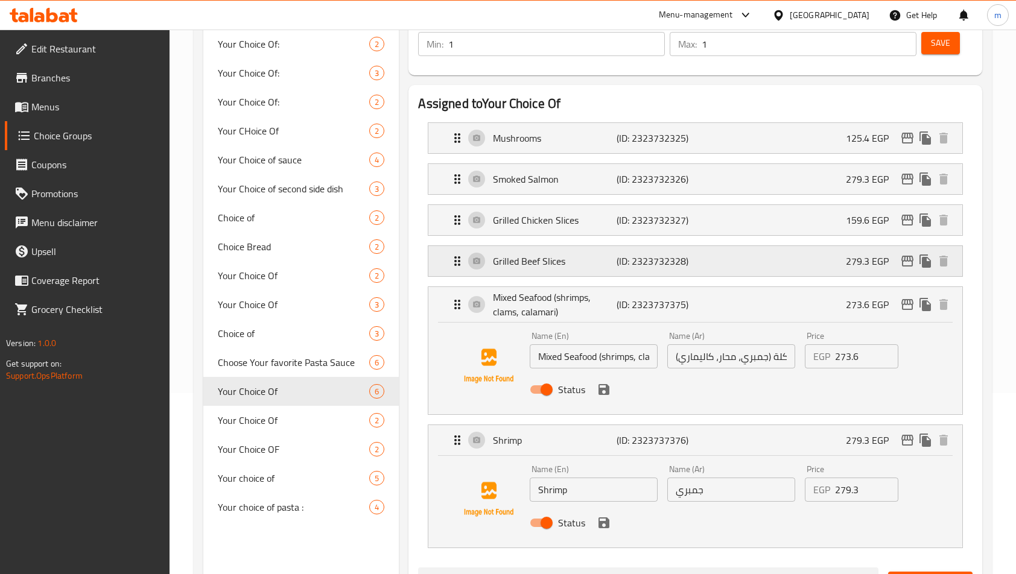
click at [528, 255] on p "Grilled Beef Slices" at bounding box center [555, 261] width 124 height 14
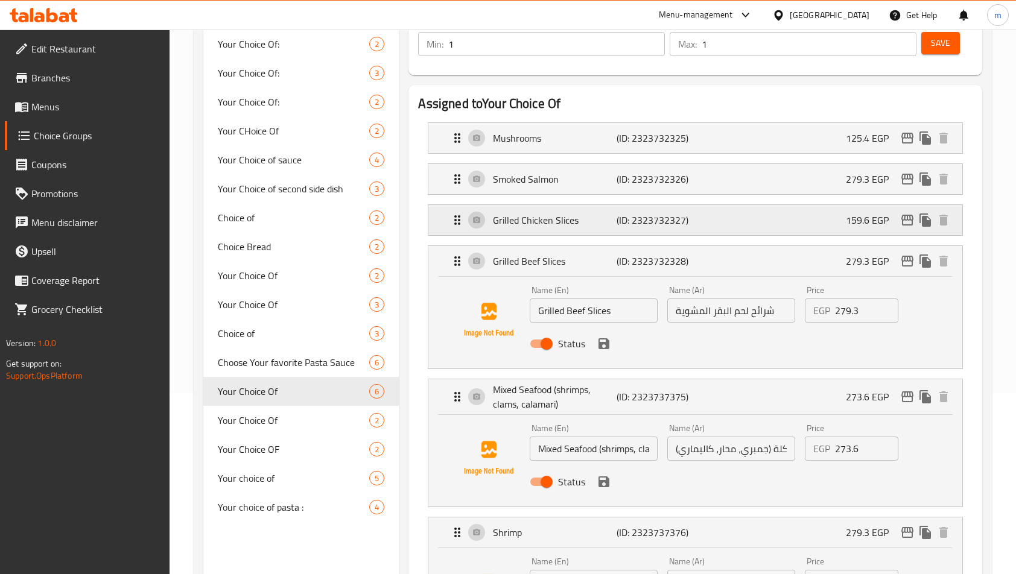
click at [516, 234] on div "Grilled Chicken Slices (ID: 2323732327) 159.6 EGP" at bounding box center [698, 220] width 497 height 30
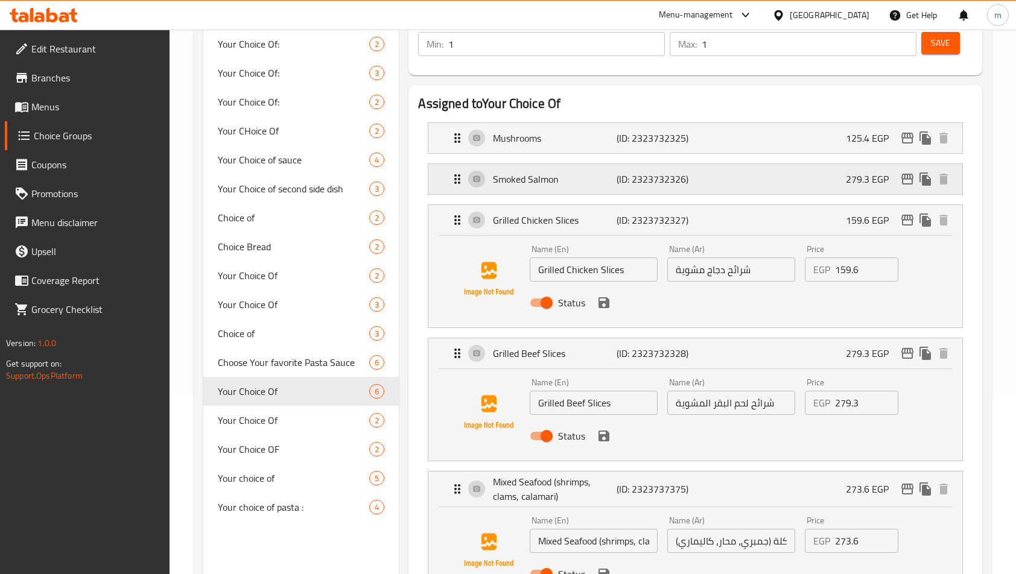
click at [533, 176] on p "Smoked Salmon" at bounding box center [555, 179] width 124 height 14
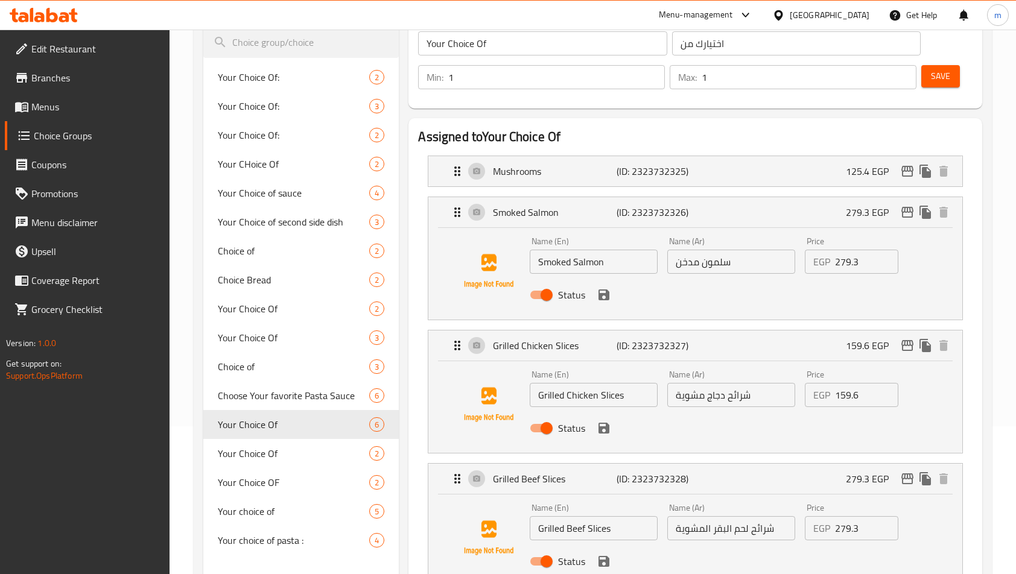
scroll to position [121, 0]
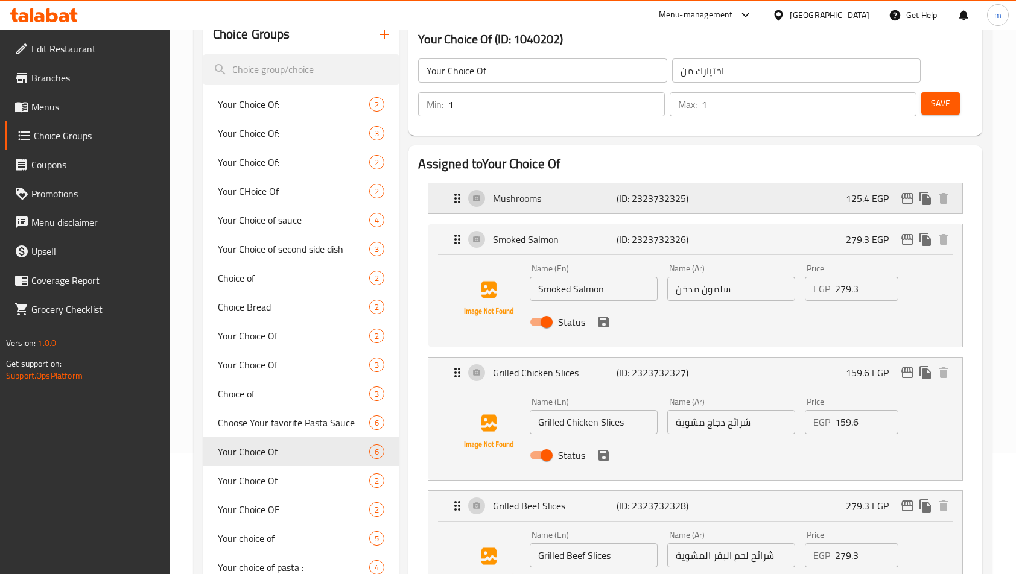
click at [529, 197] on p "Mushrooms" at bounding box center [555, 198] width 124 height 14
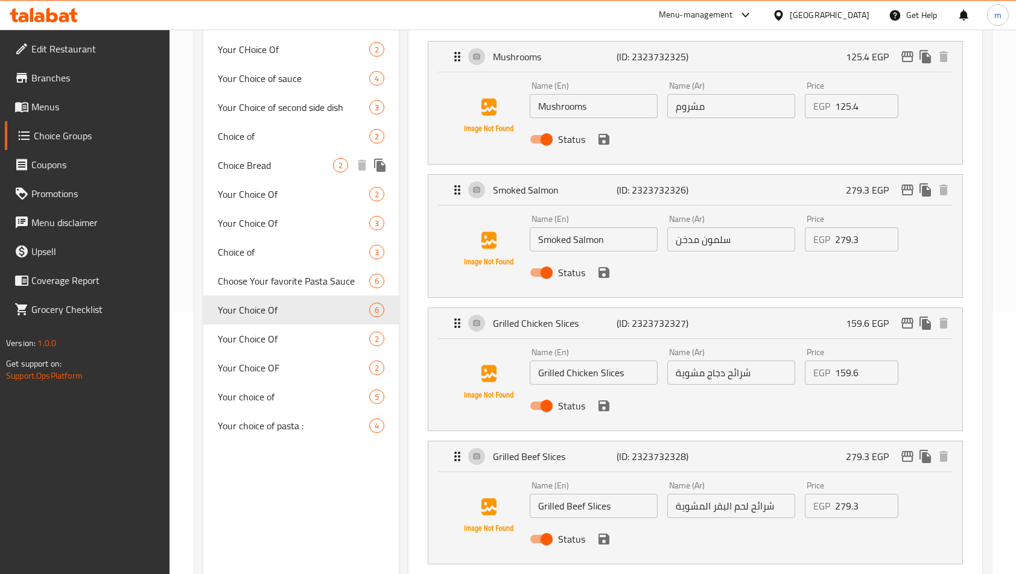
scroll to position [302, 0]
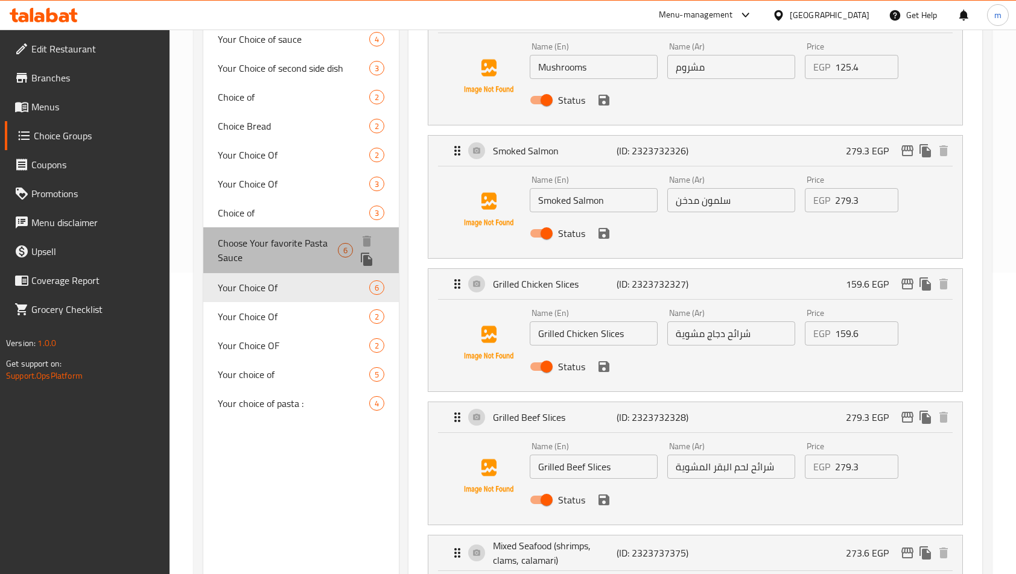
click at [264, 236] on span "Choose Your favorite Pasta Sauce" at bounding box center [278, 250] width 120 height 29
type input "Choose Your favorite Pasta Sauce"
type input "اختار صلصة المكرونة التي تفضلها"
type input "0"
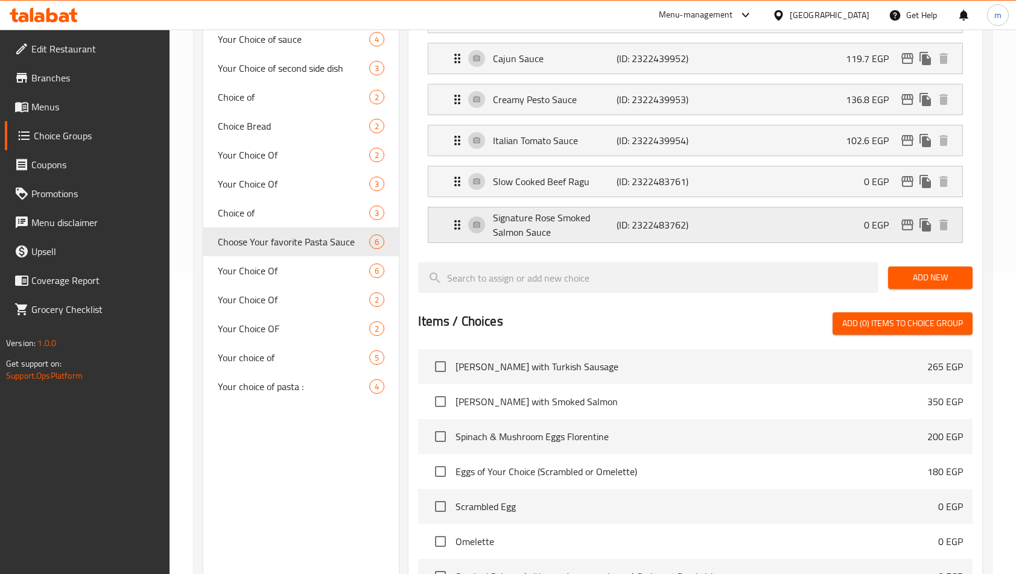
click at [551, 227] on p "Signature Rose Smoked Salmon Sauce" at bounding box center [555, 224] width 124 height 29
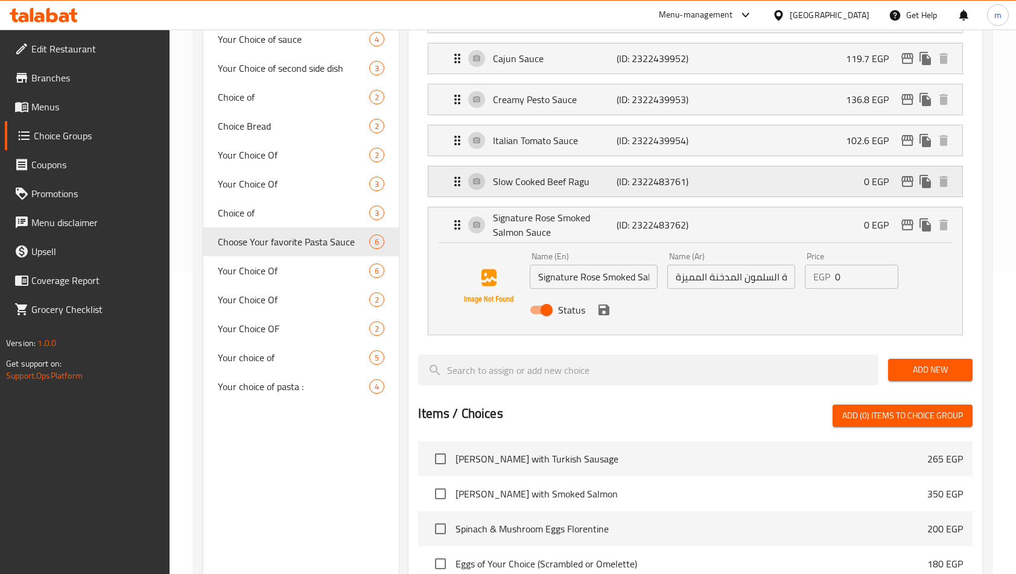
click at [531, 185] on p "Slow Cooked Beef Ragu" at bounding box center [555, 181] width 124 height 14
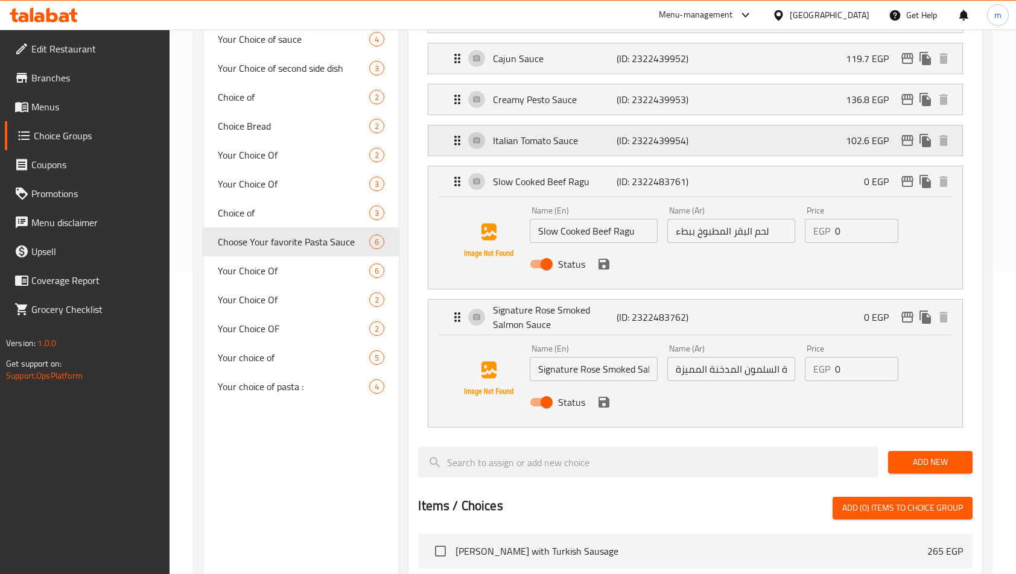
click at [554, 143] on p "Italian Tomato Sauce" at bounding box center [555, 140] width 124 height 14
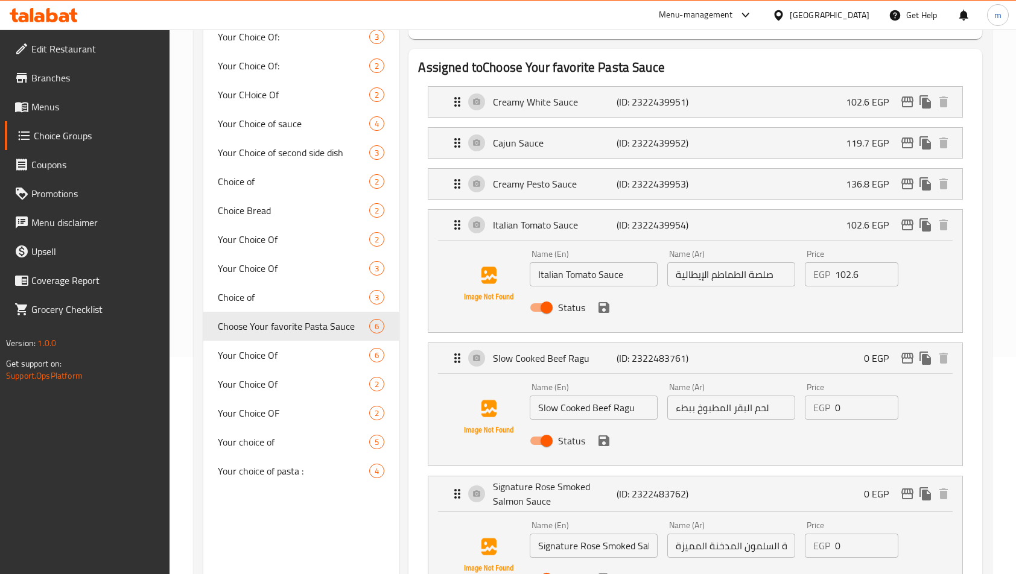
scroll to position [181, 0]
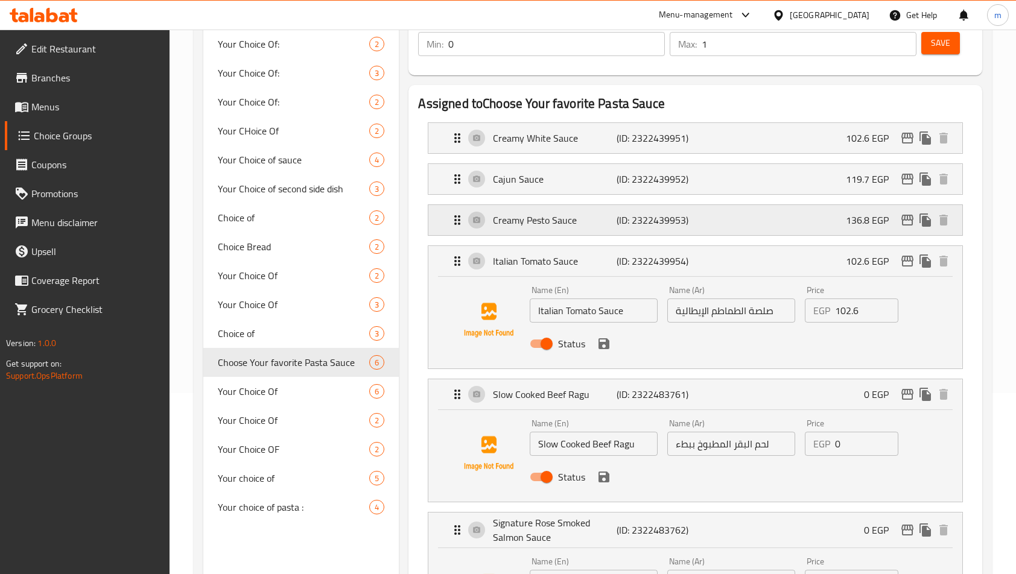
click at [509, 226] on p "Creamy Pesto Sauce" at bounding box center [555, 220] width 124 height 14
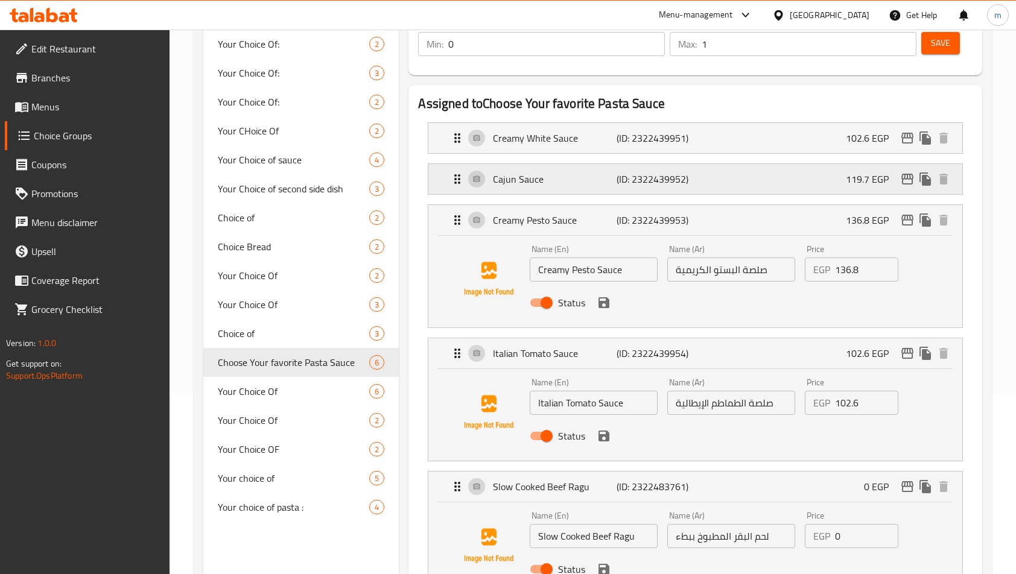
click at [523, 185] on p "Cajun Sauce" at bounding box center [555, 179] width 124 height 14
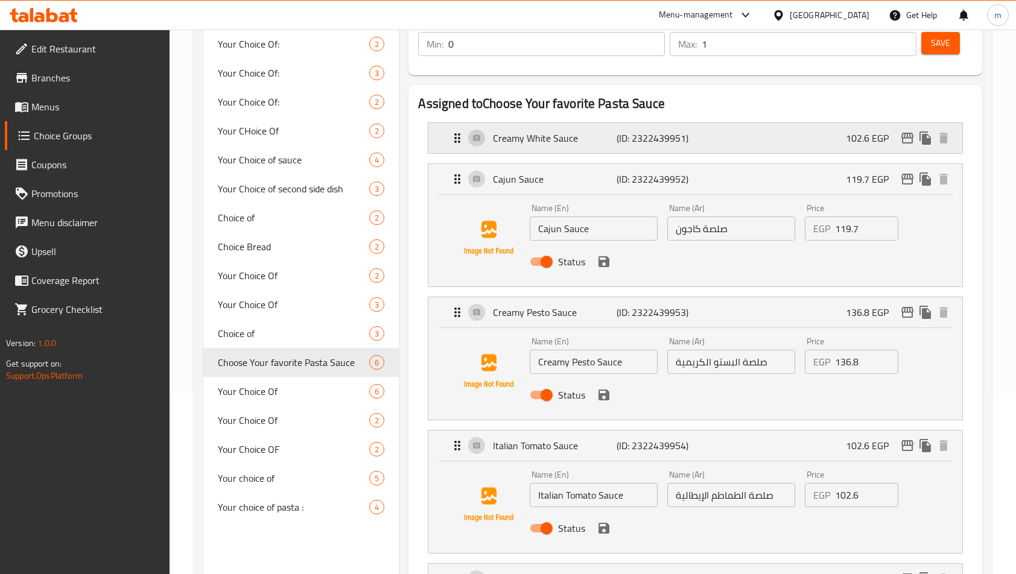
click at [521, 147] on div "Creamy White Sauce (ID: 2322439951) 102.6 EGP" at bounding box center [698, 138] width 497 height 30
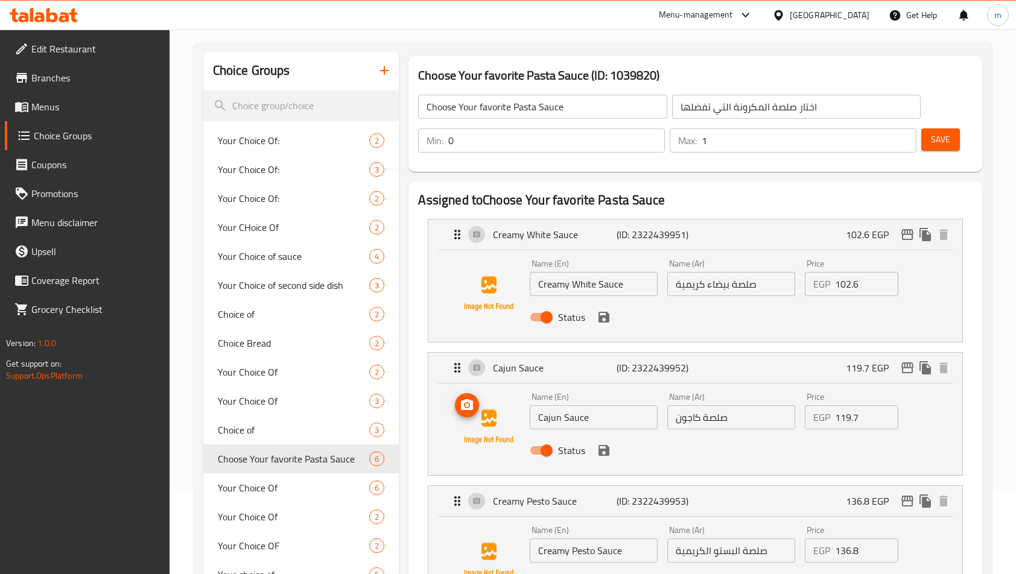
scroll to position [0, 0]
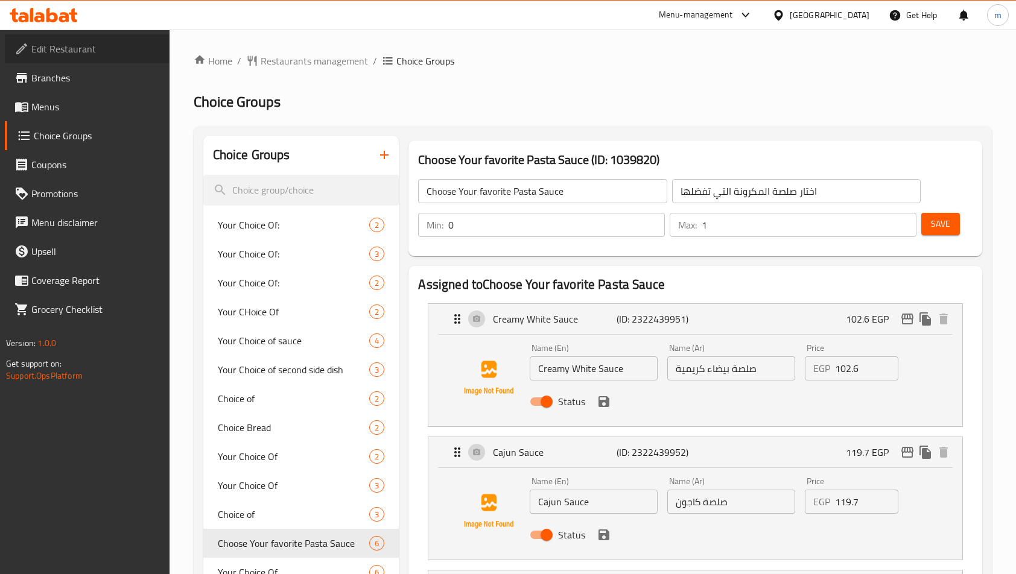
click at [101, 42] on span "Edit Restaurant" at bounding box center [95, 49] width 128 height 14
